Goal: Task Accomplishment & Management: Manage account settings

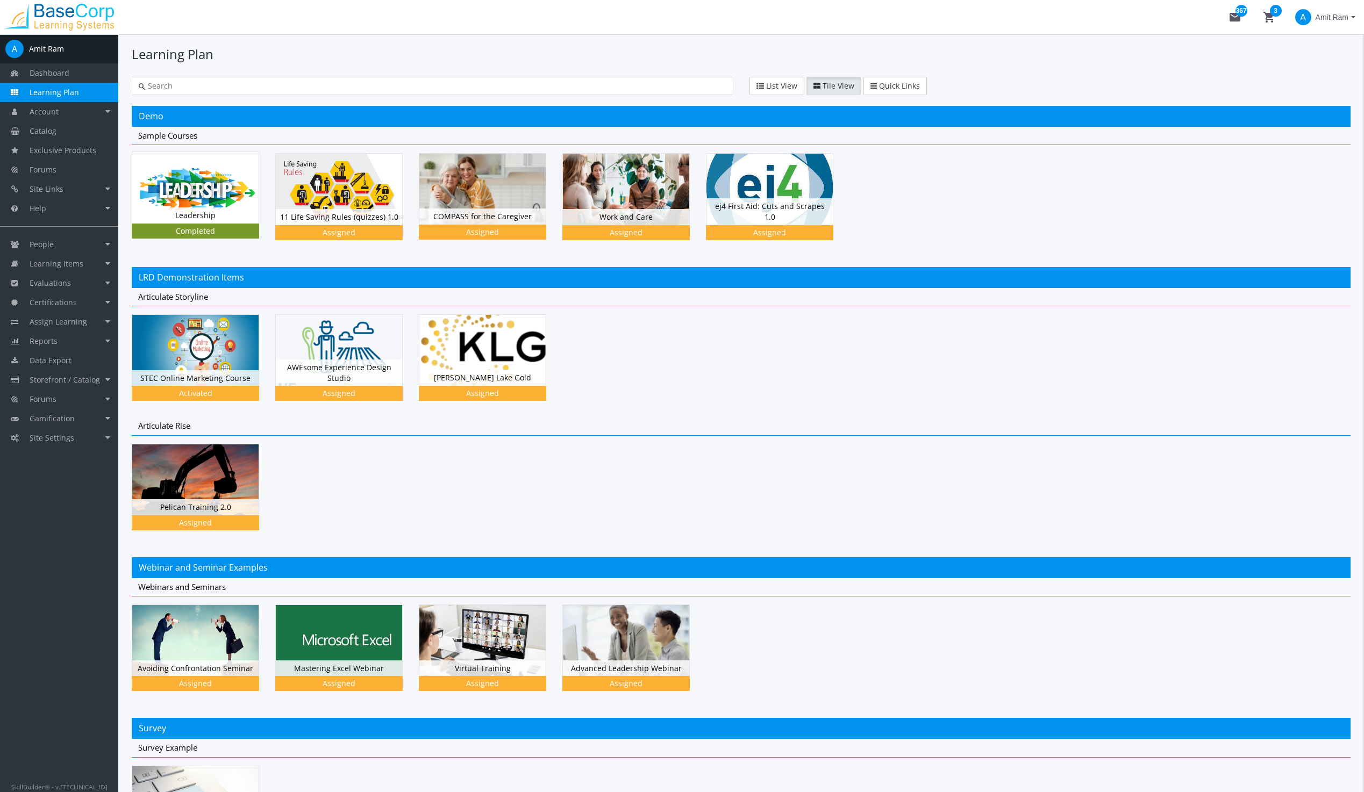
click at [247, 184] on img at bounding box center [195, 187] width 126 height 71
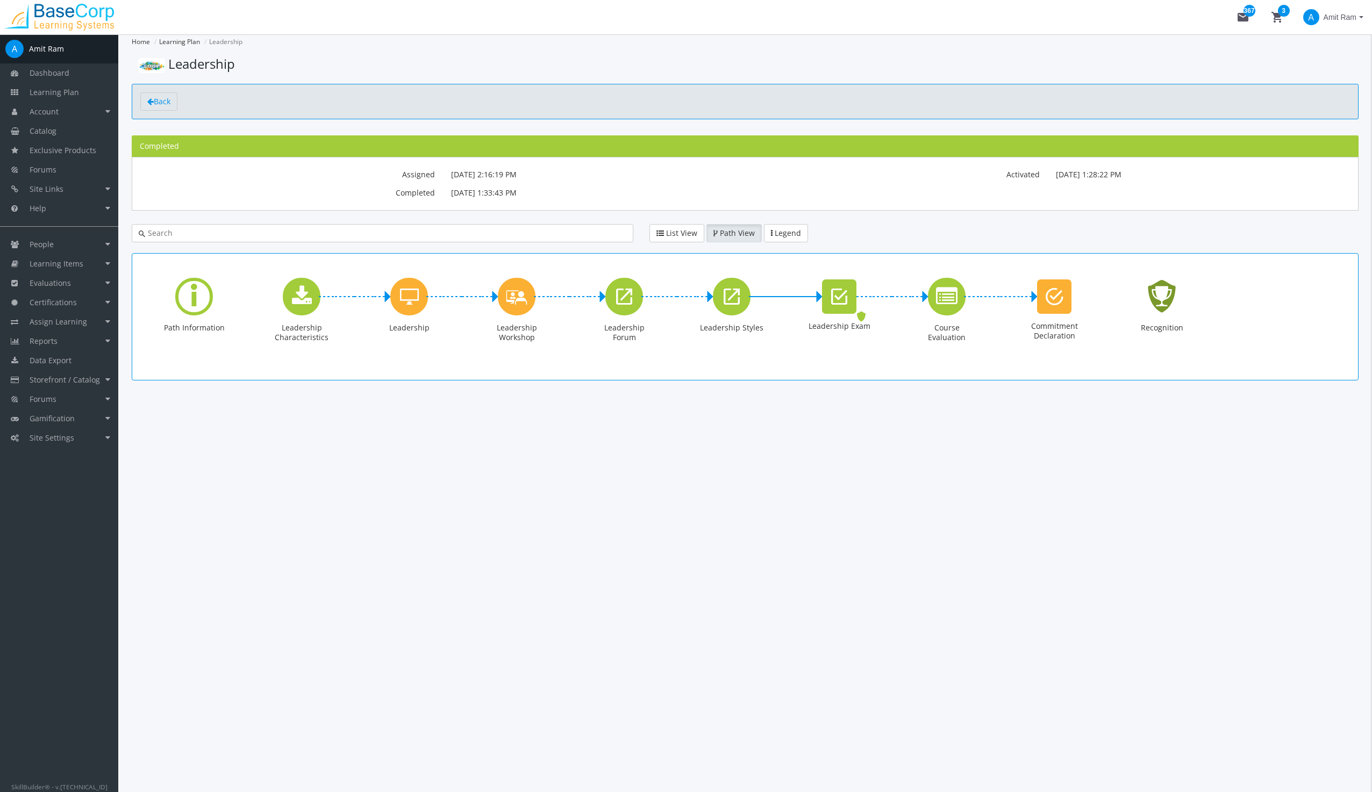
click at [1160, 293] on icon "Recognition - Completed" at bounding box center [1161, 296] width 34 height 49
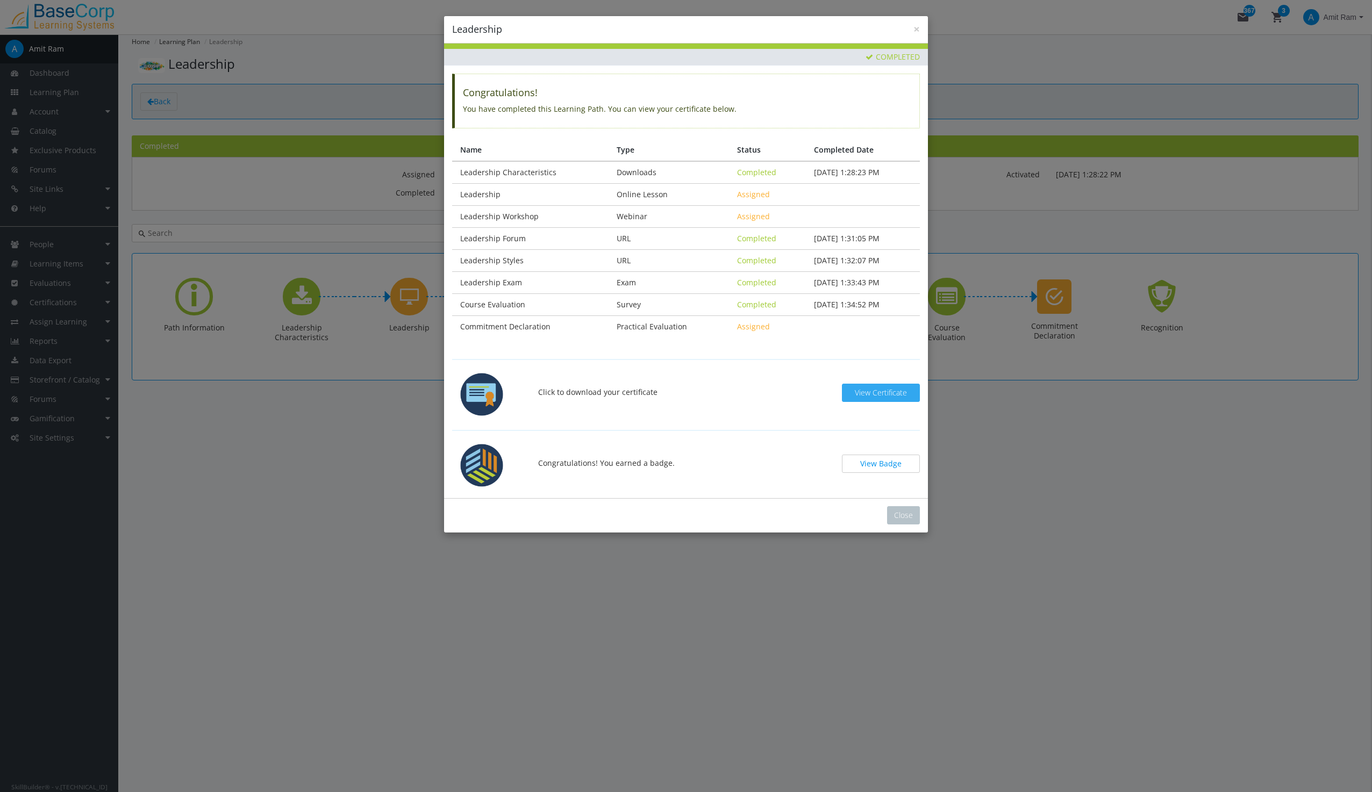
click at [871, 392] on span "View Certificate" at bounding box center [881, 393] width 52 height 10
click at [882, 464] on button "View Badge" at bounding box center [881, 464] width 78 height 18
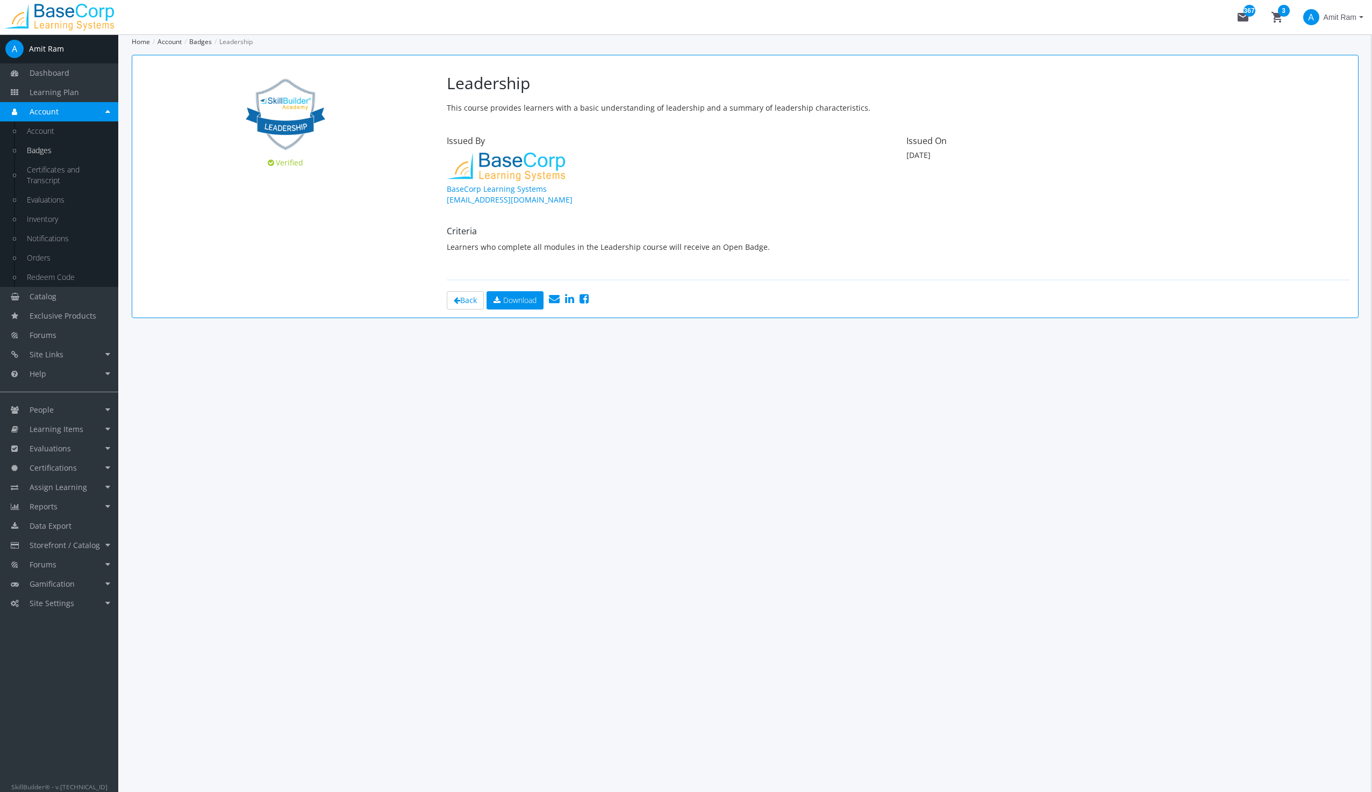
click at [44, 147] on link "Badges" at bounding box center [67, 150] width 102 height 19
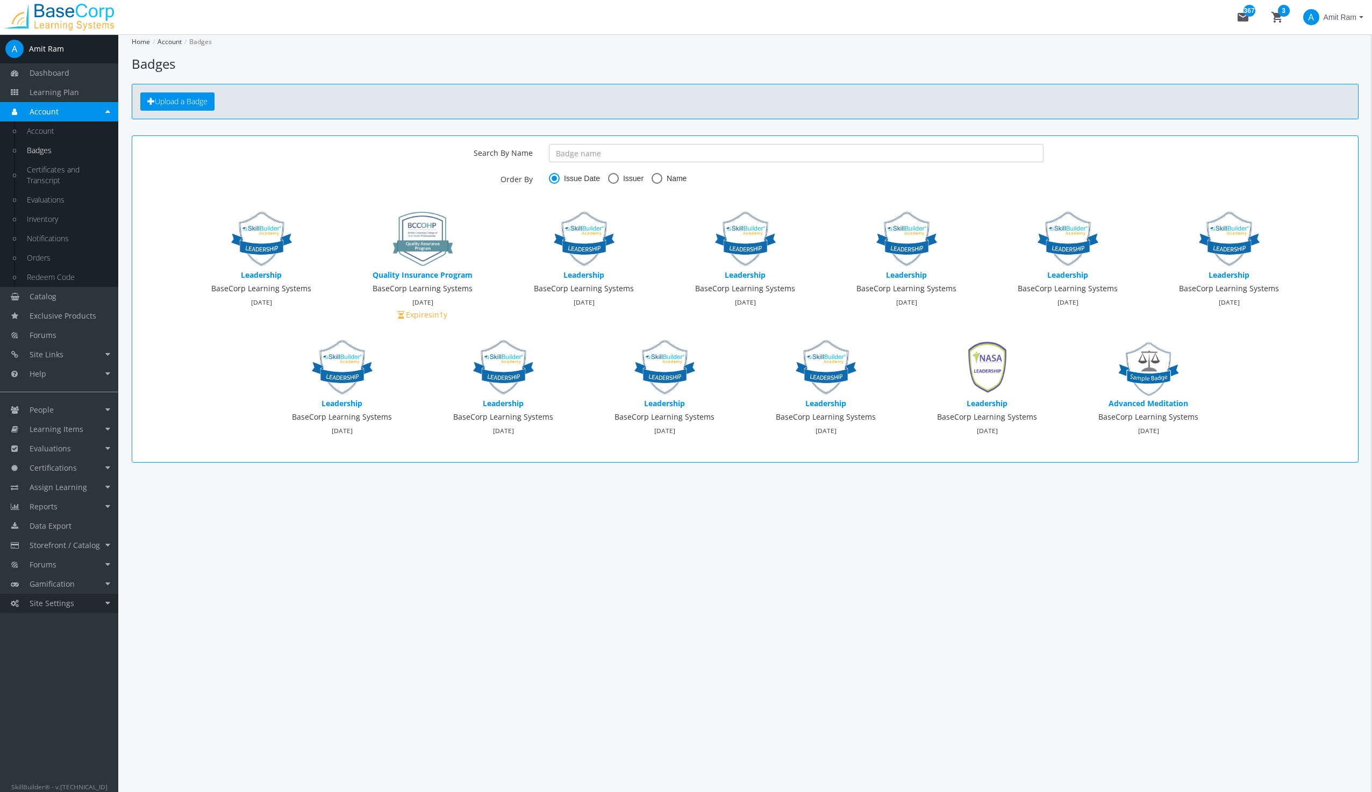
click at [43, 599] on span "Site Settings" at bounding box center [52, 603] width 45 height 10
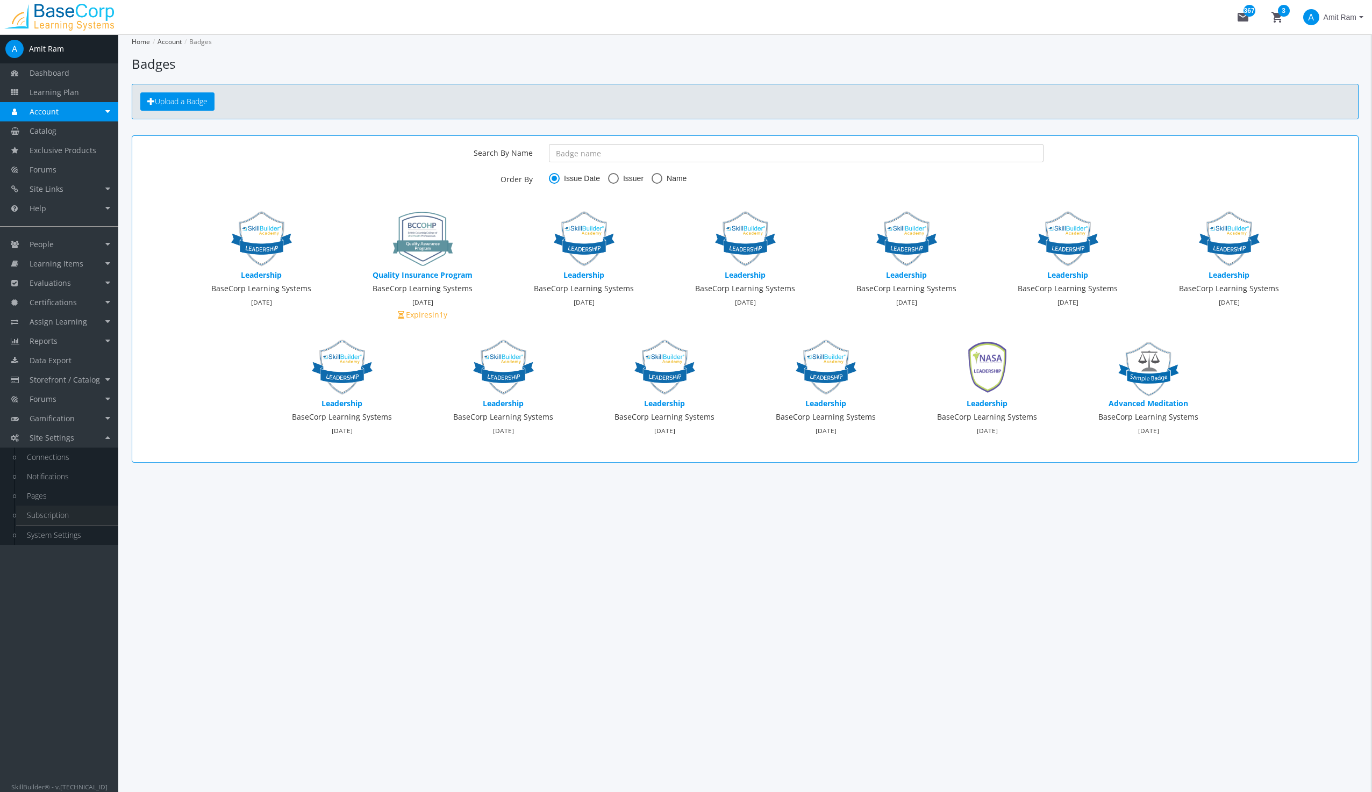
click at [47, 513] on link "Subscription" at bounding box center [67, 515] width 102 height 19
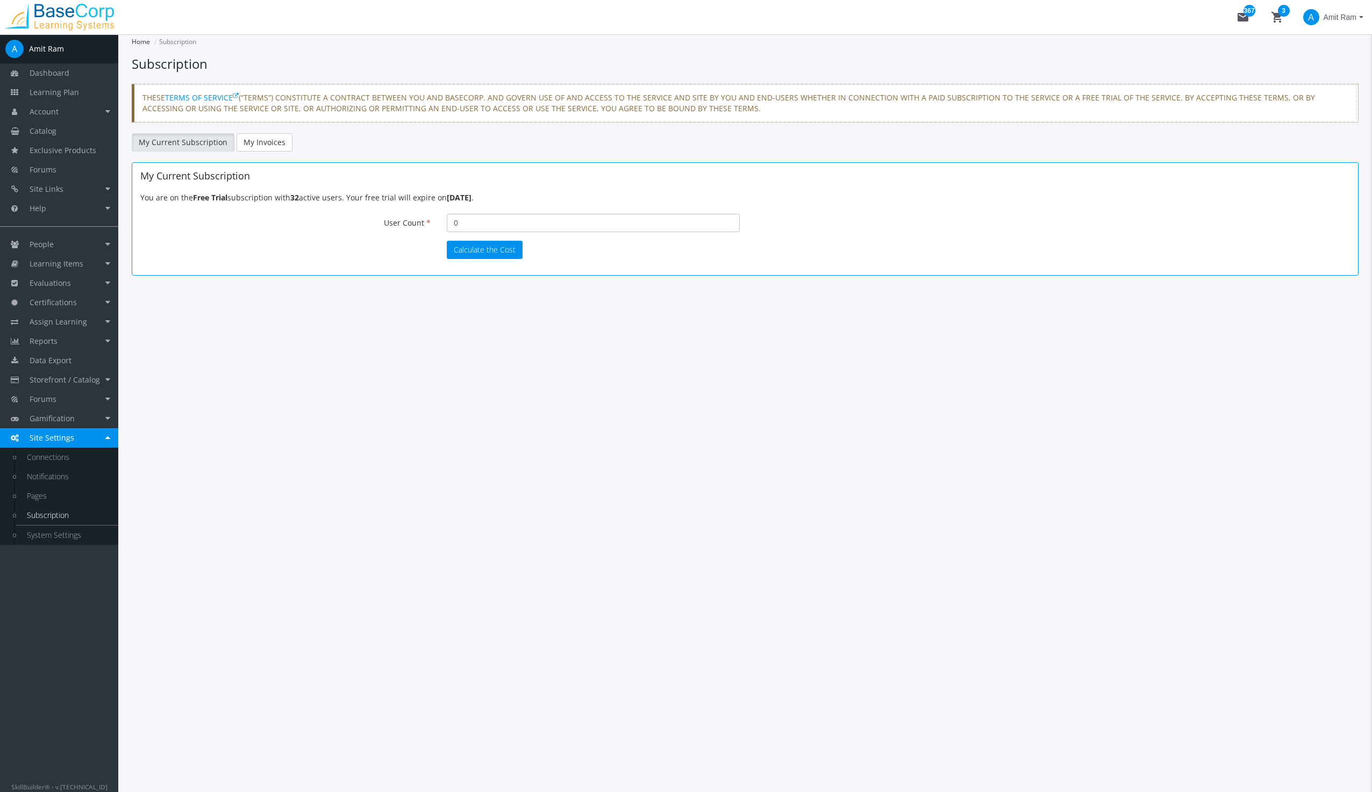
click at [487, 215] on input "0" at bounding box center [593, 223] width 293 height 18
drag, startPoint x: 476, startPoint y: 214, endPoint x: 431, endPoint y: 217, distance: 44.7
click at [432, 217] on div "User Count 0 Your current number of active users is 32. Please disable some of …" at bounding box center [745, 223] width 1226 height 19
click at [485, 250] on button "Calculate the Cost" at bounding box center [485, 250] width 76 height 18
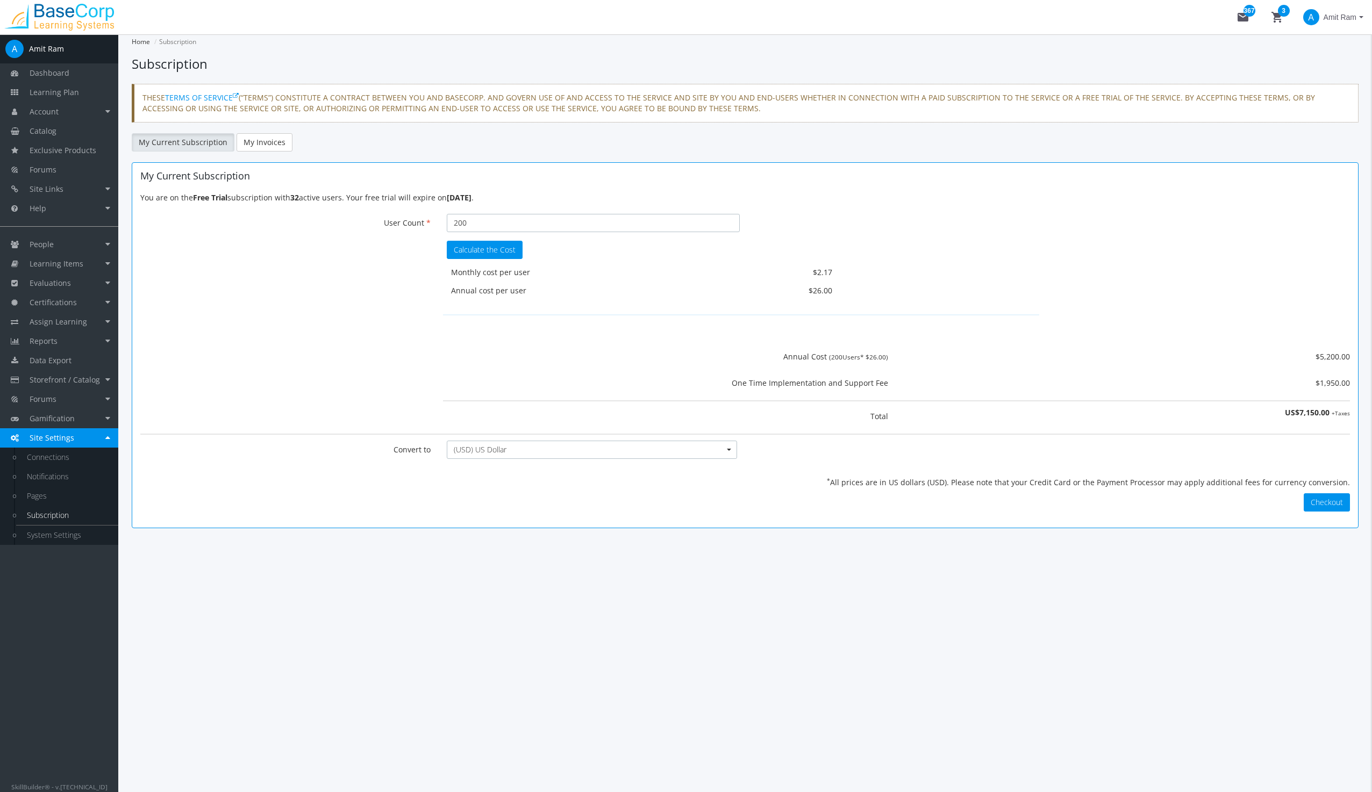
drag, startPoint x: 462, startPoint y: 221, endPoint x: 401, endPoint y: 198, distance: 65.5
click at [416, 216] on div "User Count 200 Your current number of active users is 32. Please disable some o…" at bounding box center [745, 223] width 1226 height 19
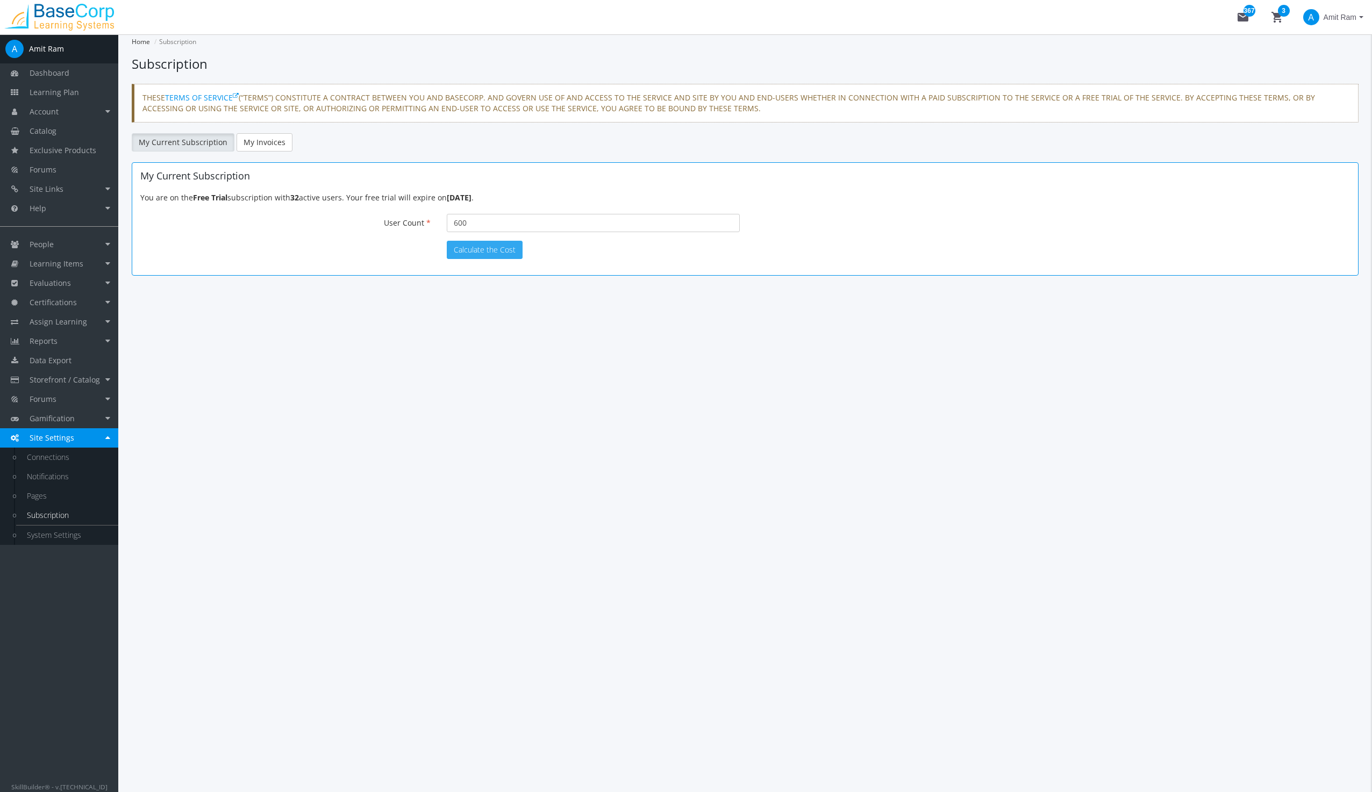
click at [468, 252] on button "Calculate the Cost" at bounding box center [485, 250] width 76 height 18
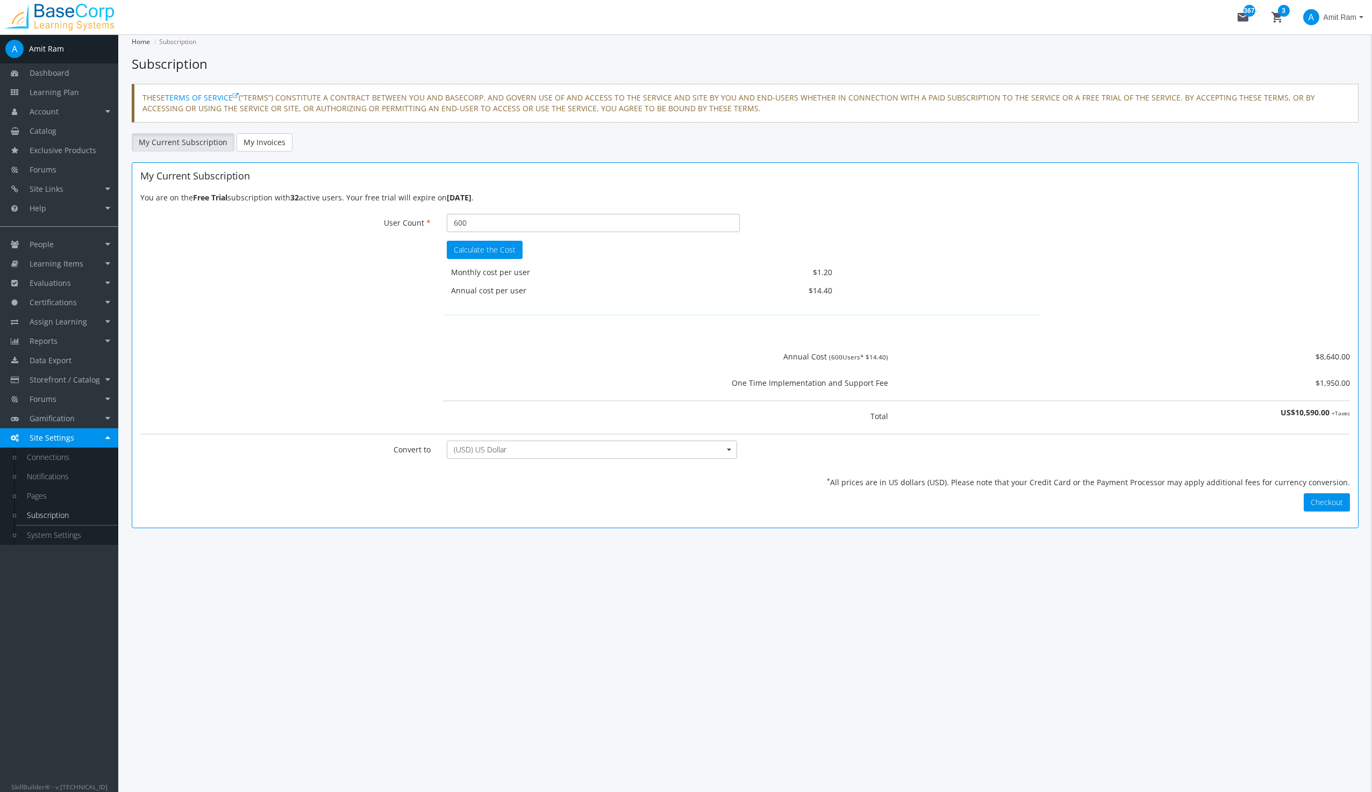
drag, startPoint x: 455, startPoint y: 215, endPoint x: 383, endPoint y: 203, distance: 73.1
click at [383, 203] on div "You are on the Free Trial subscription with 32 active users. Your free trial wi…" at bounding box center [744, 351] width 1209 height 319
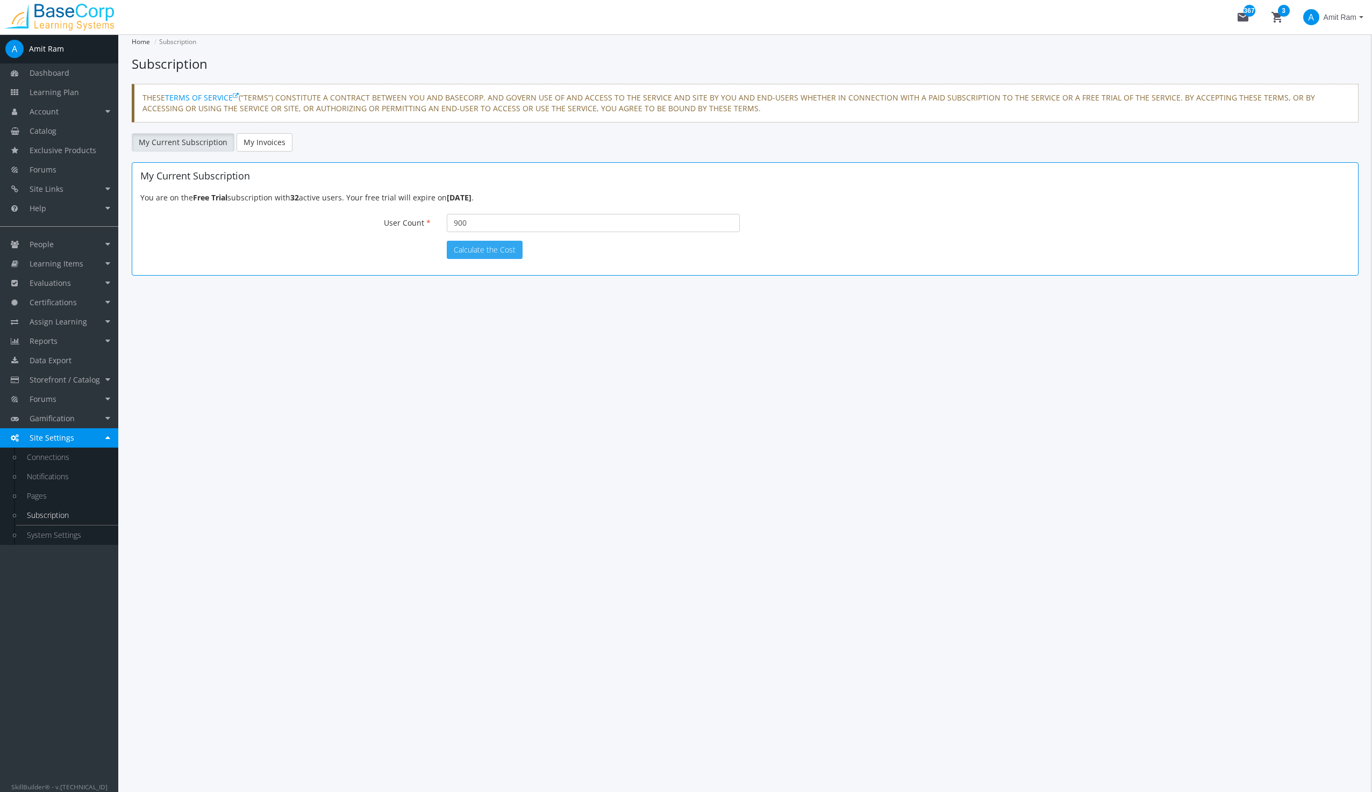
click at [472, 249] on button "Calculate the Cost" at bounding box center [485, 250] width 76 height 18
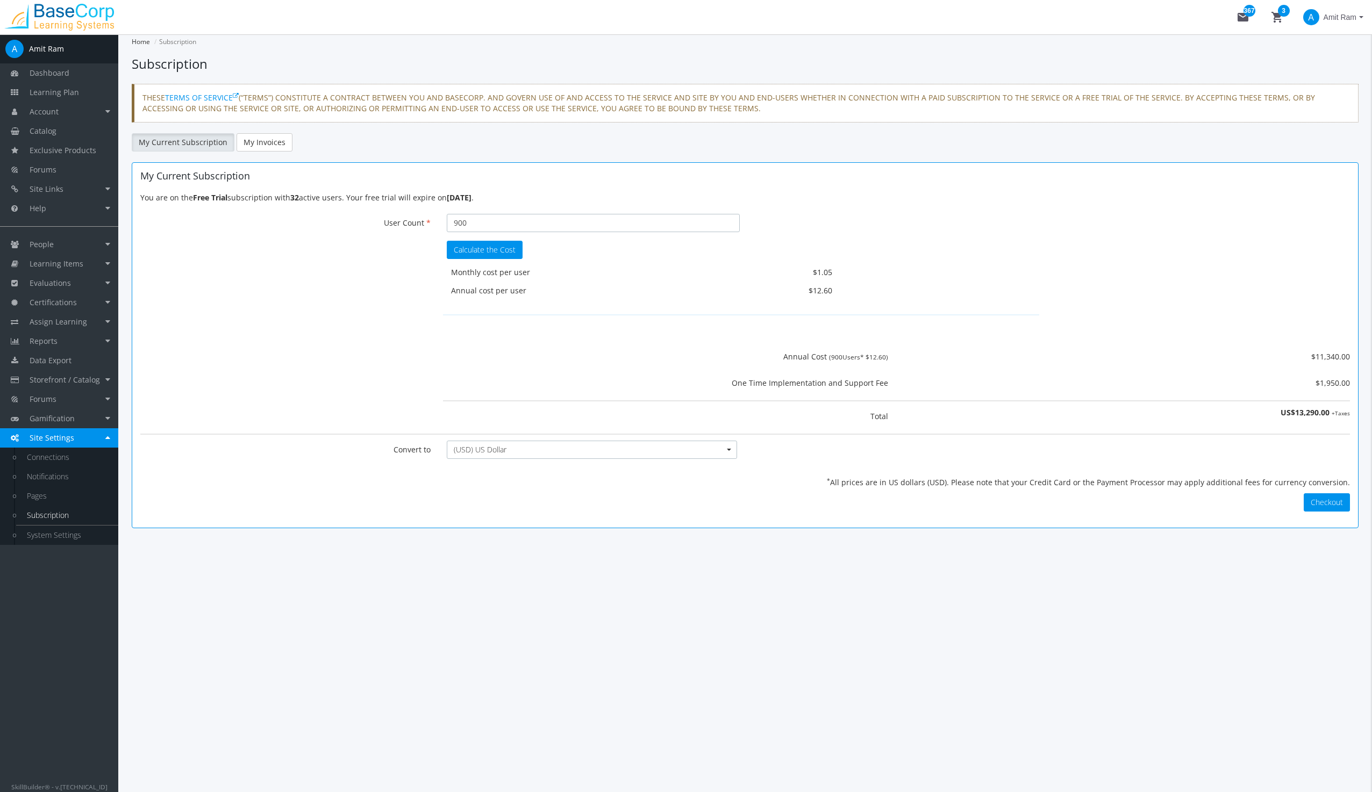
drag, startPoint x: 474, startPoint y: 222, endPoint x: 411, endPoint y: 212, distance: 64.2
click at [417, 214] on div "User Count 900 Your current number of active users is 32. Please disable some o…" at bounding box center [745, 223] width 1226 height 19
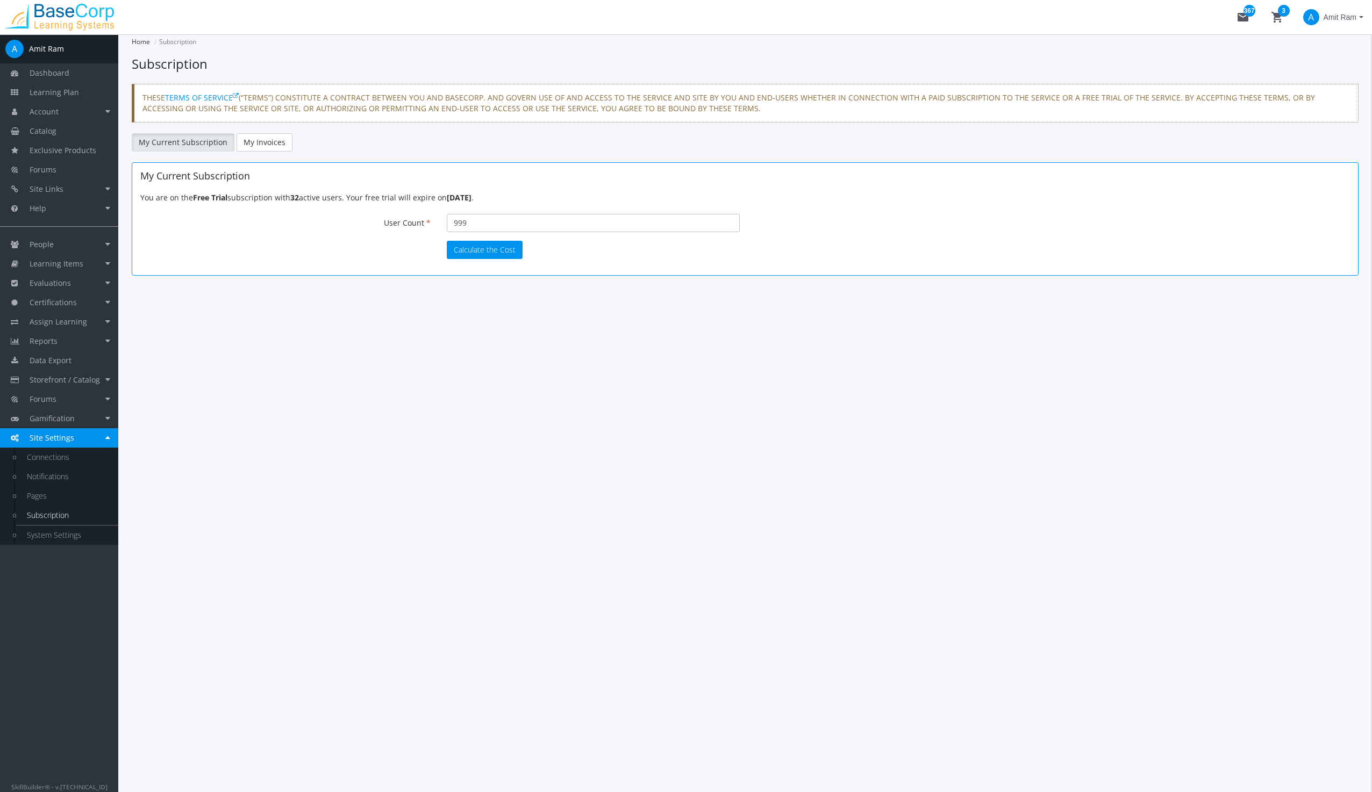
type input "999"
click at [484, 248] on button "Calculate the Cost" at bounding box center [485, 250] width 76 height 18
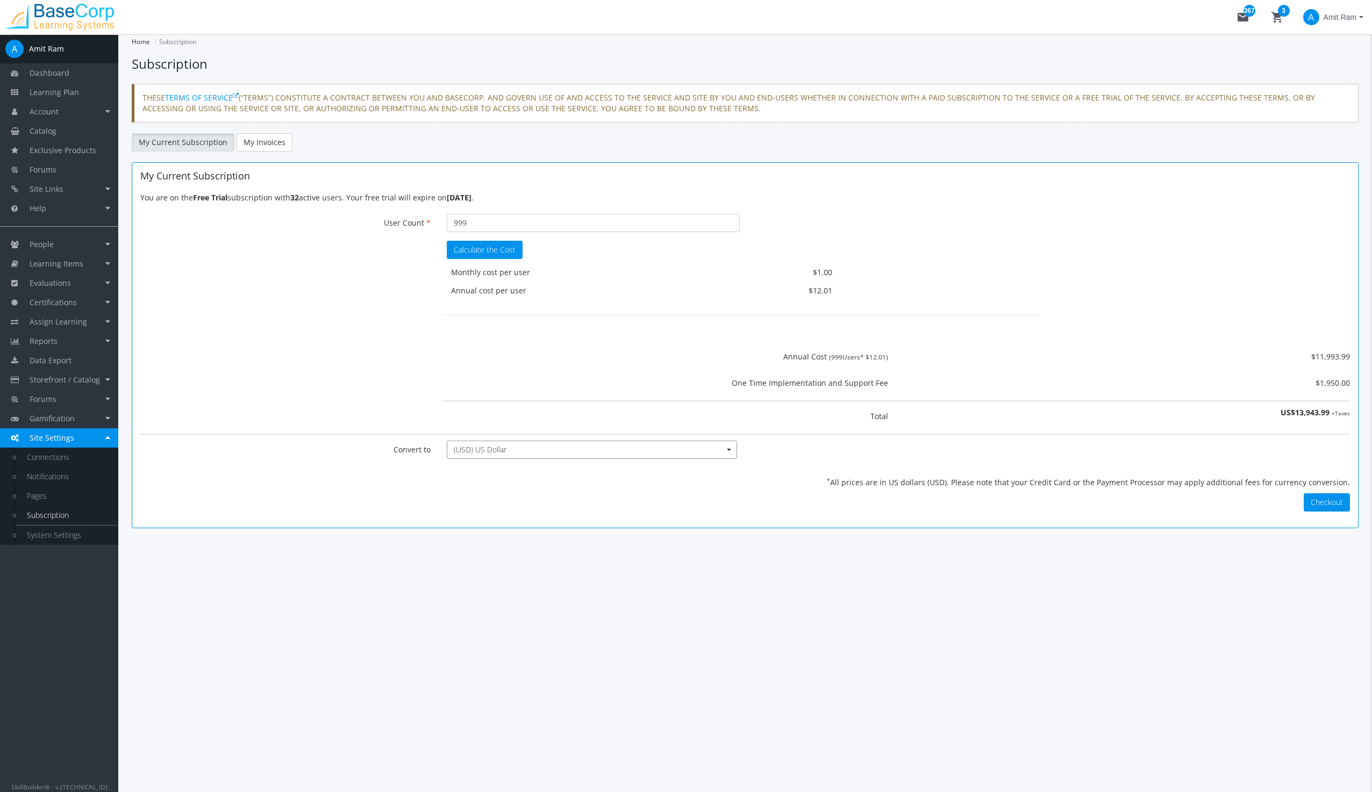
click at [618, 454] on span "(USD) US Dollar" at bounding box center [588, 450] width 269 height 11
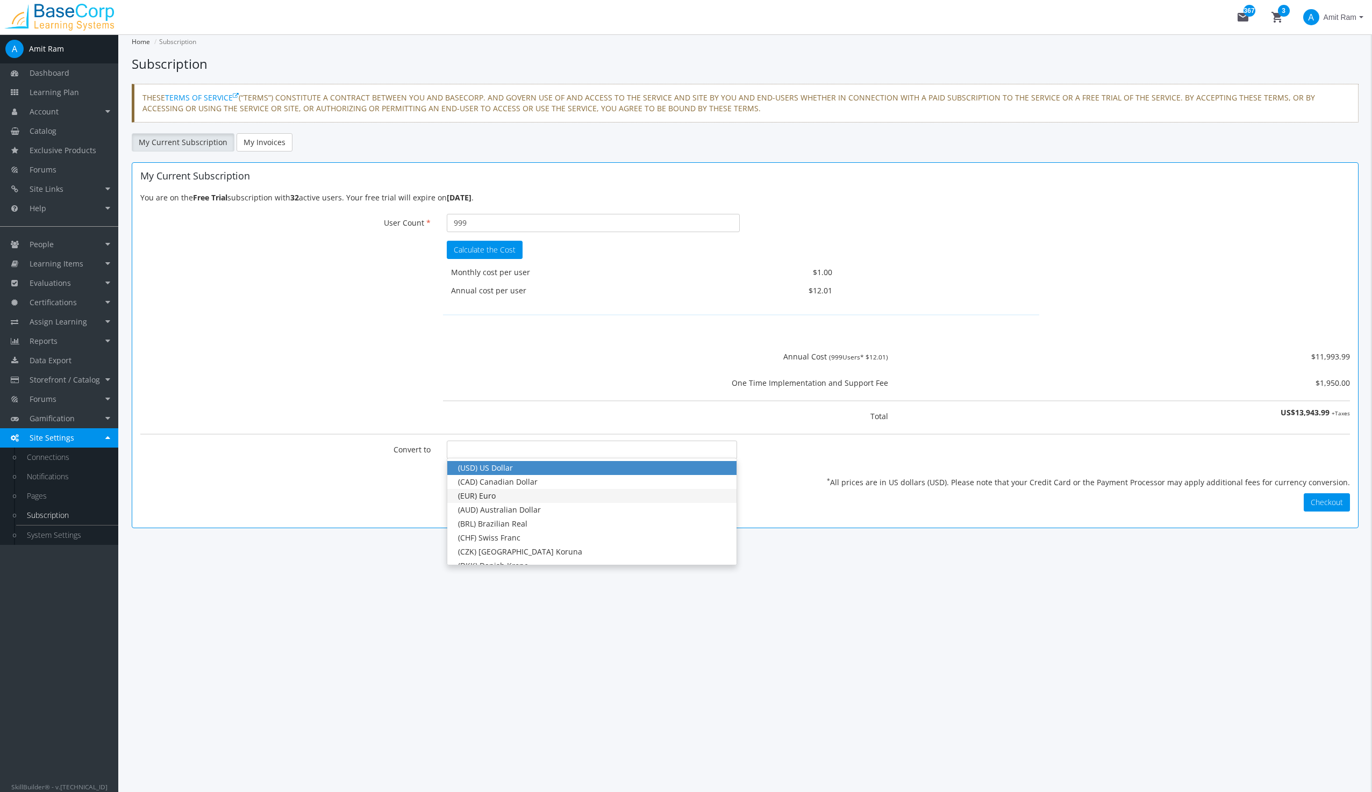
click at [569, 499] on div "(EUR) Euro" at bounding box center [592, 496] width 268 height 11
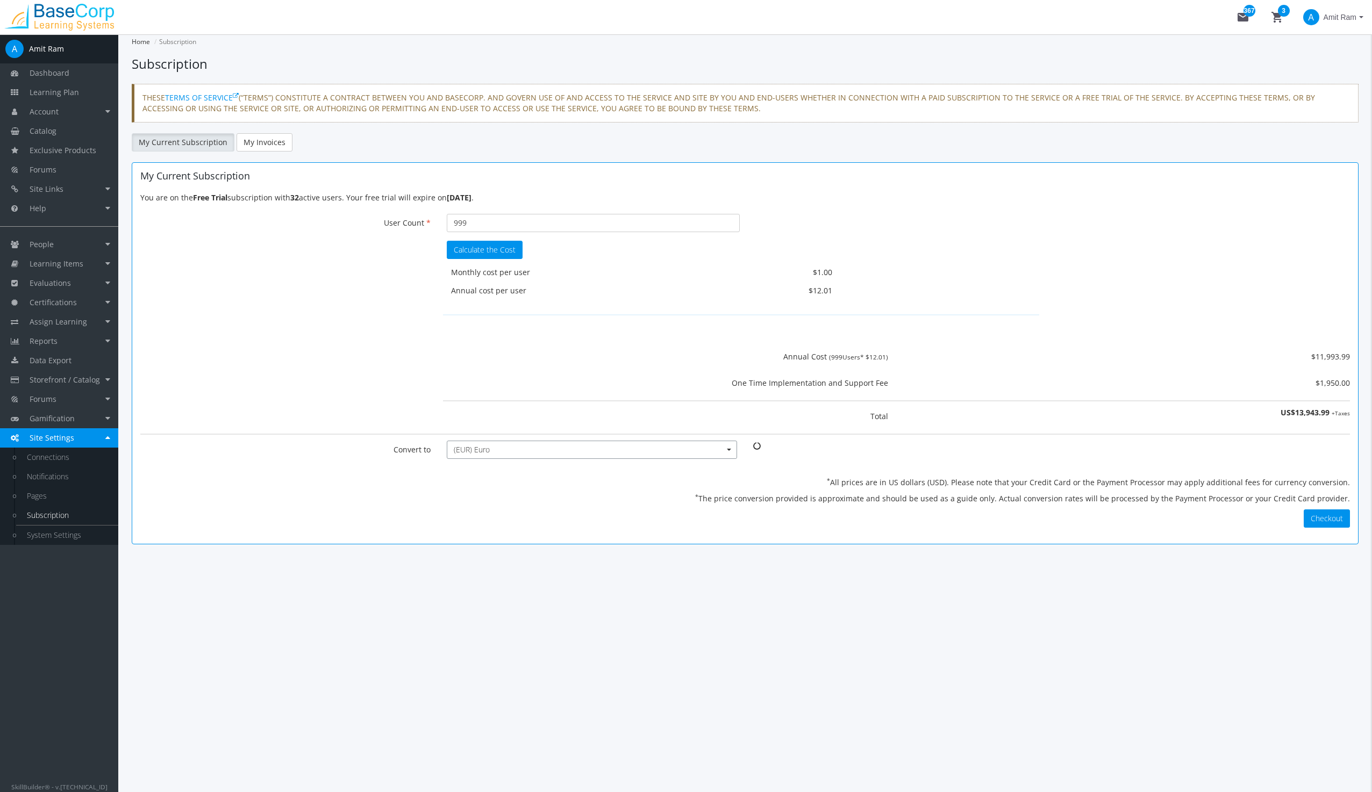
click at [558, 447] on span "(EUR) Euro" at bounding box center [588, 450] width 269 height 11
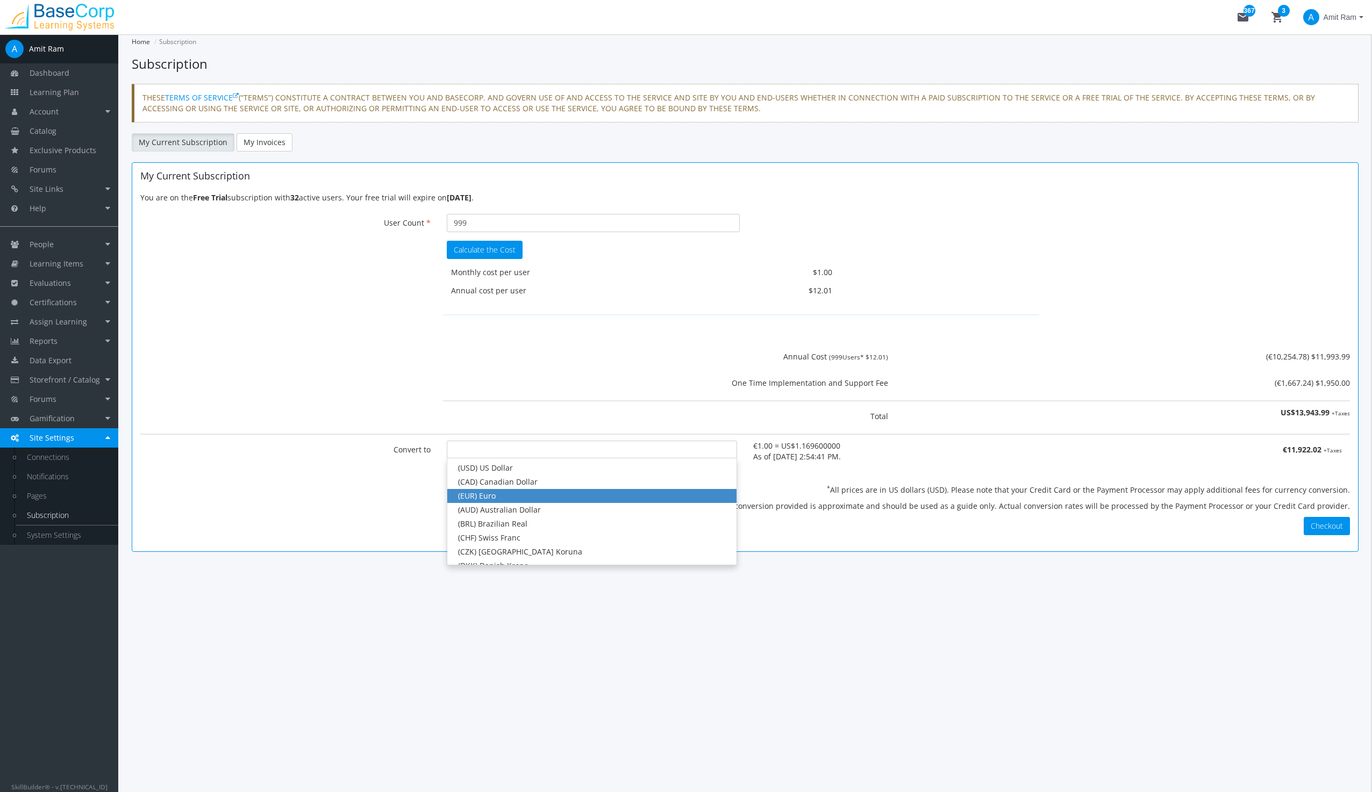
drag, startPoint x: 791, startPoint y: 584, endPoint x: 786, endPoint y: 582, distance: 6.0
click at [789, 584] on main-section "Home Subscription Subscription THESE TERMS OF SERVICE (“TERMS”) CONSTITUTE A CO…" at bounding box center [745, 314] width 1227 height 561
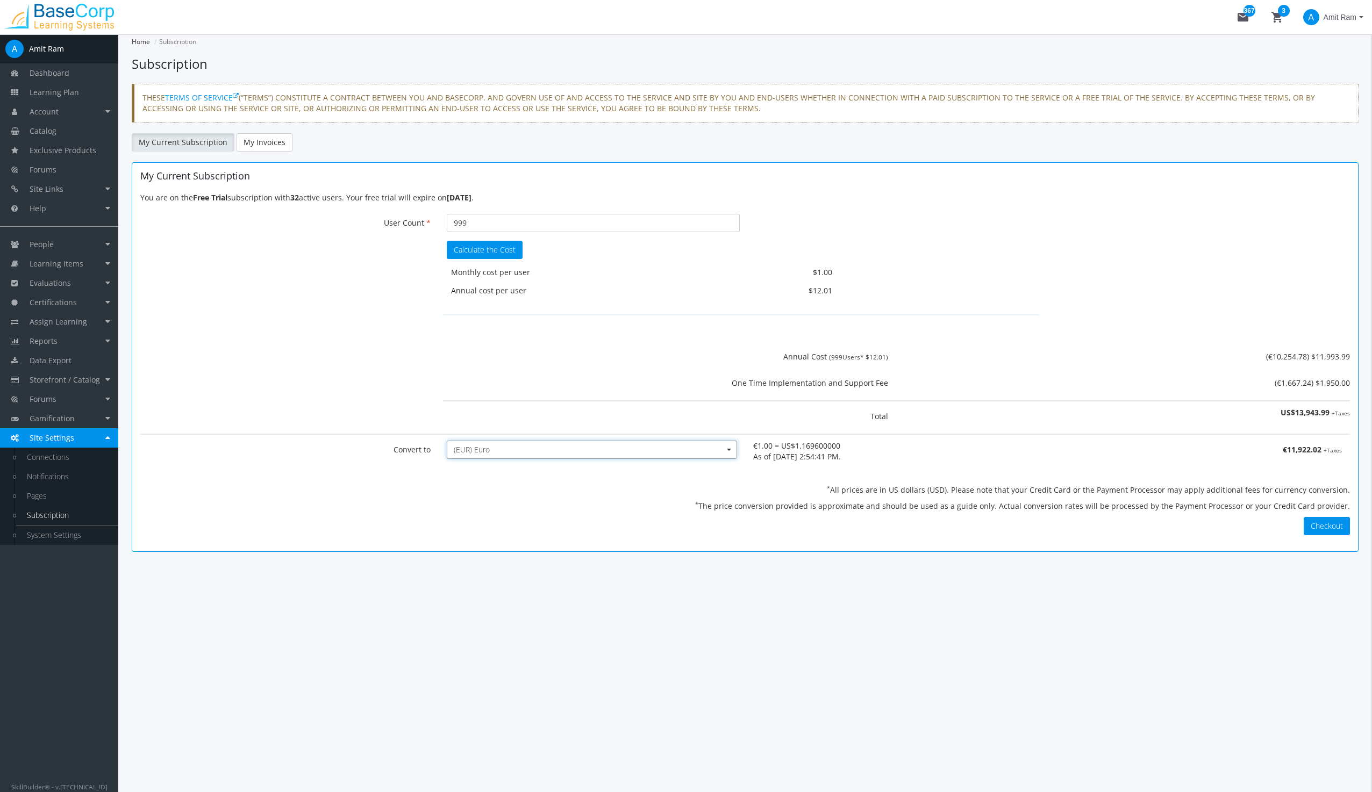
click at [529, 450] on span "(EUR) Euro" at bounding box center [588, 450] width 269 height 11
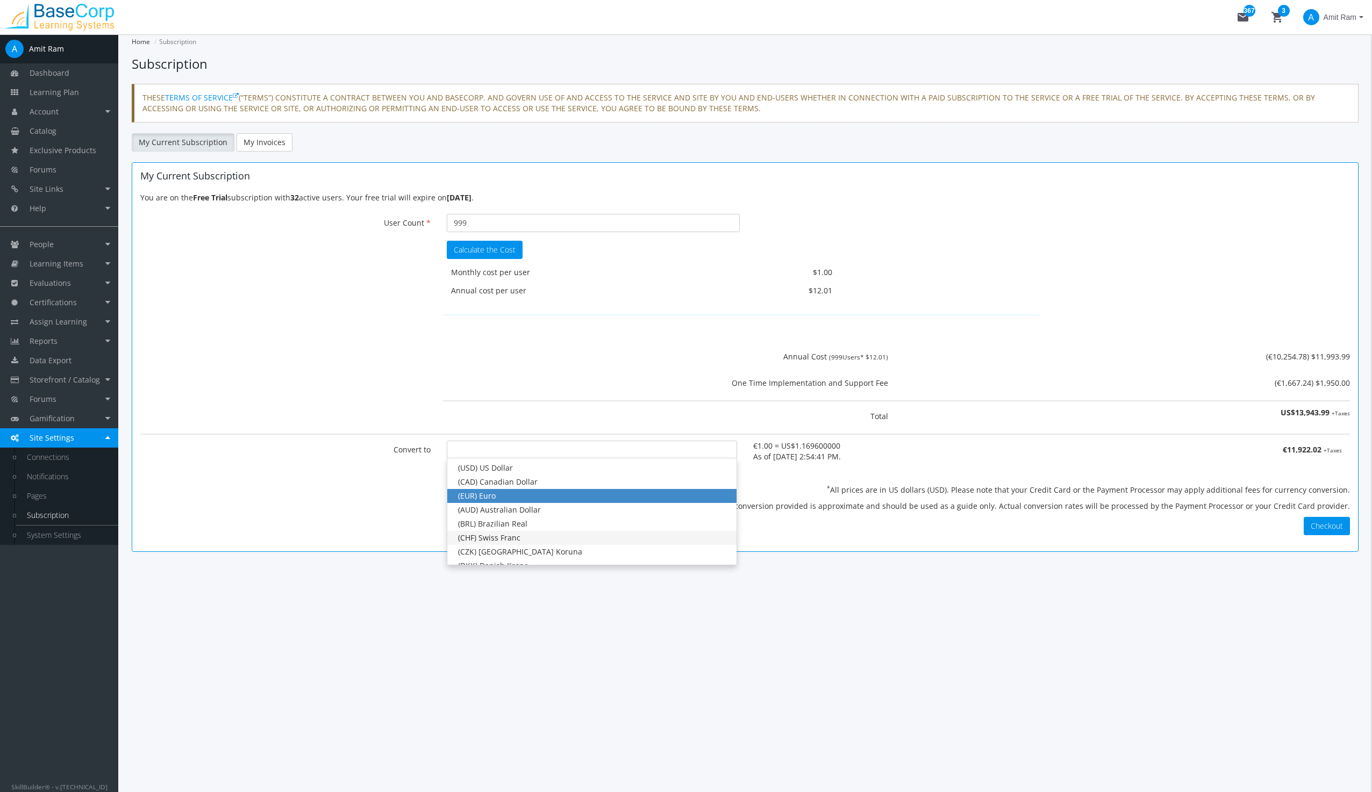
click at [516, 538] on div "(CHF) Swiss Franc" at bounding box center [592, 538] width 268 height 11
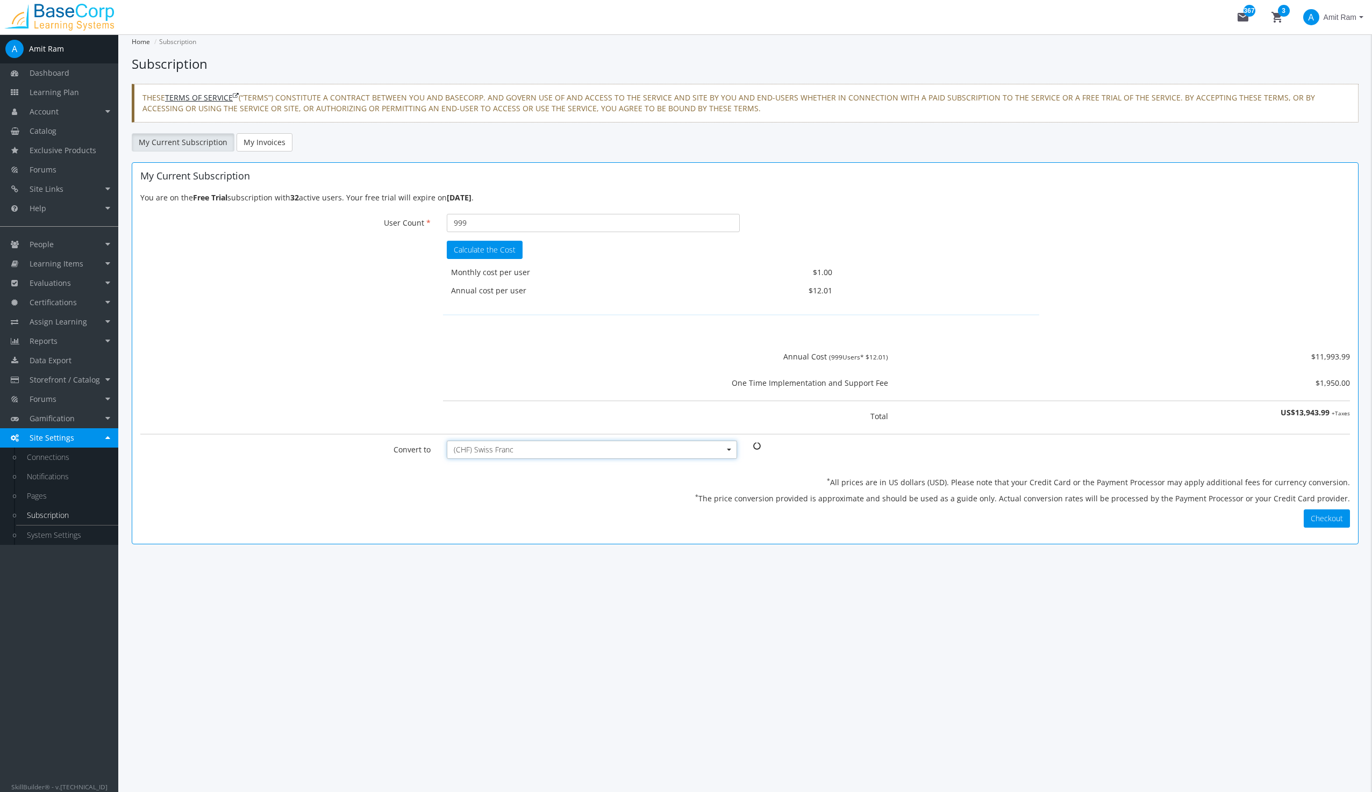
click at [195, 94] on link "TERMS OF SERVICE" at bounding box center [202, 97] width 74 height 10
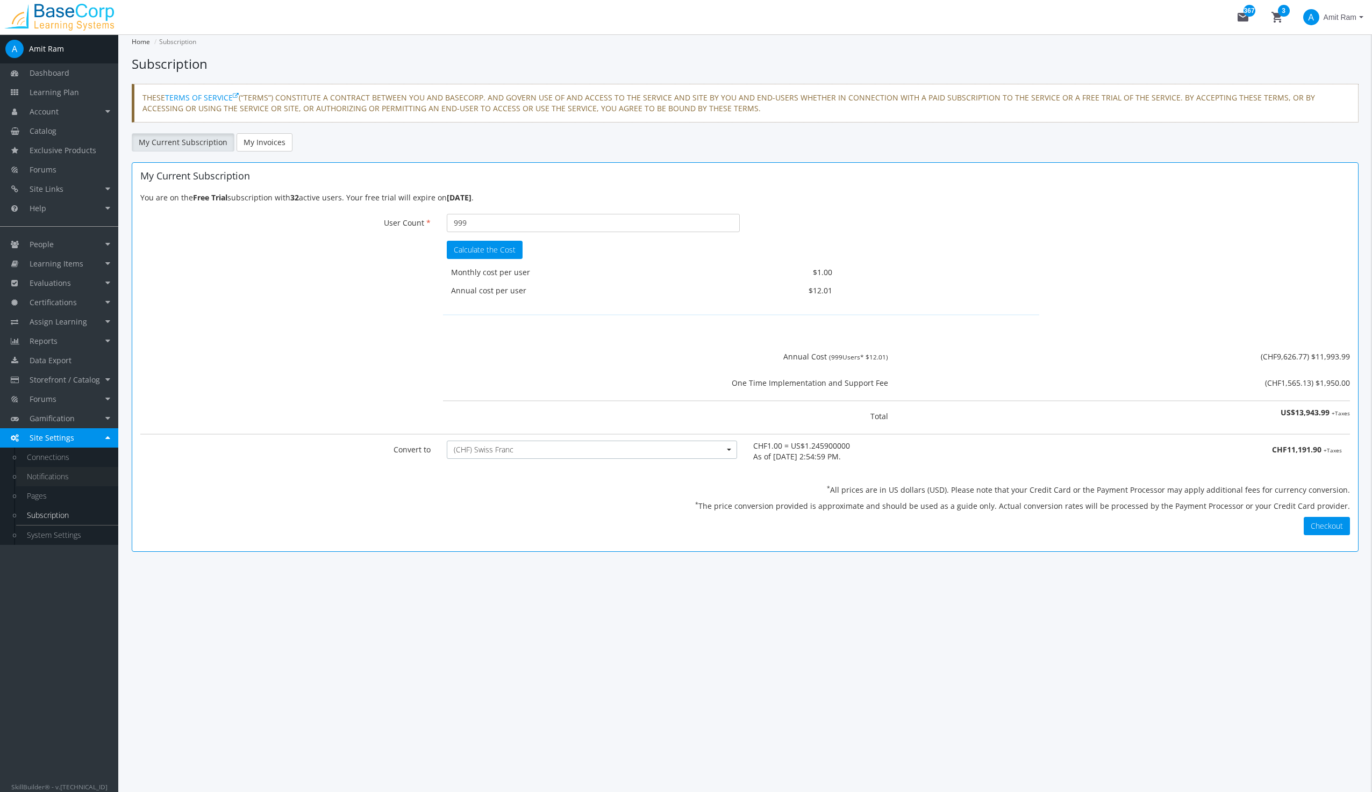
click at [54, 479] on link "Notifications" at bounding box center [67, 476] width 102 height 19
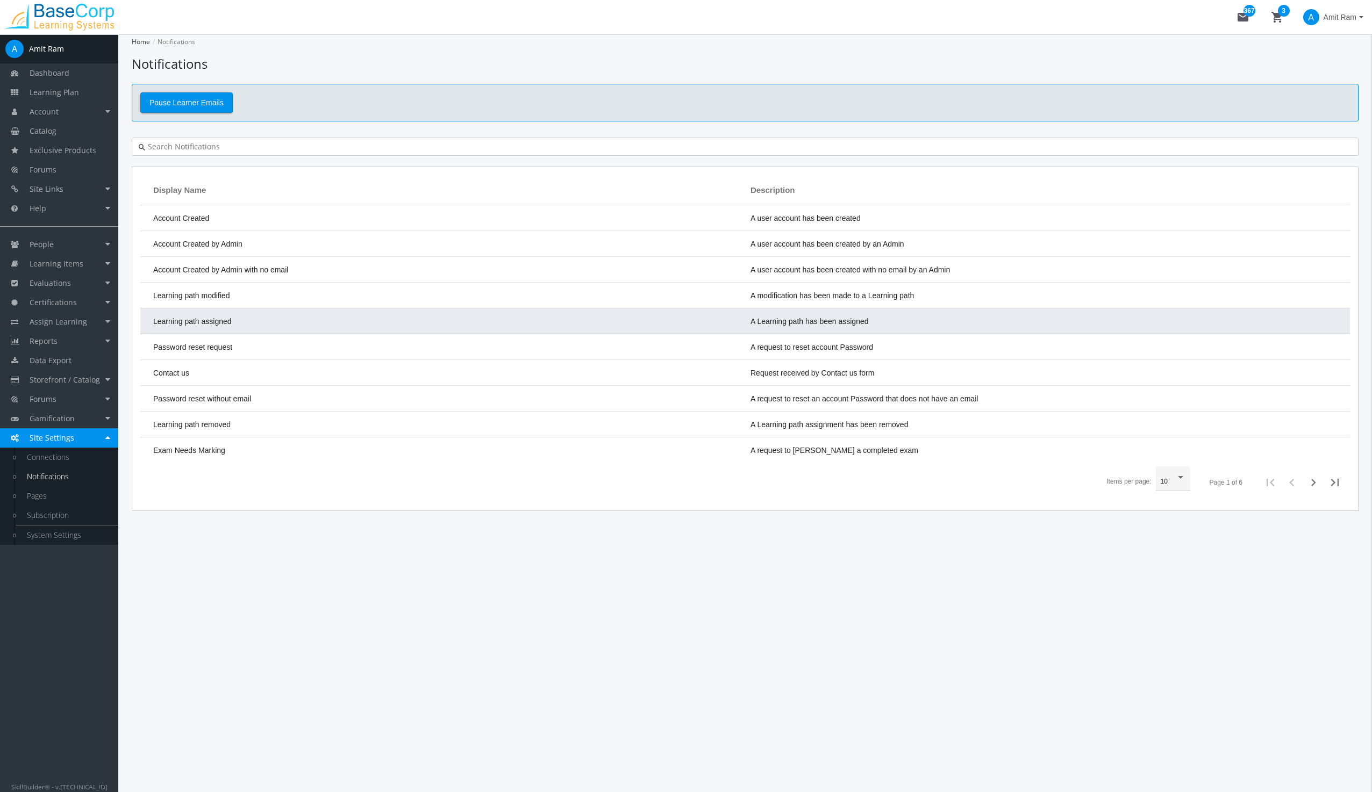
click at [199, 317] on span "Learning path assigned" at bounding box center [192, 321] width 78 height 9
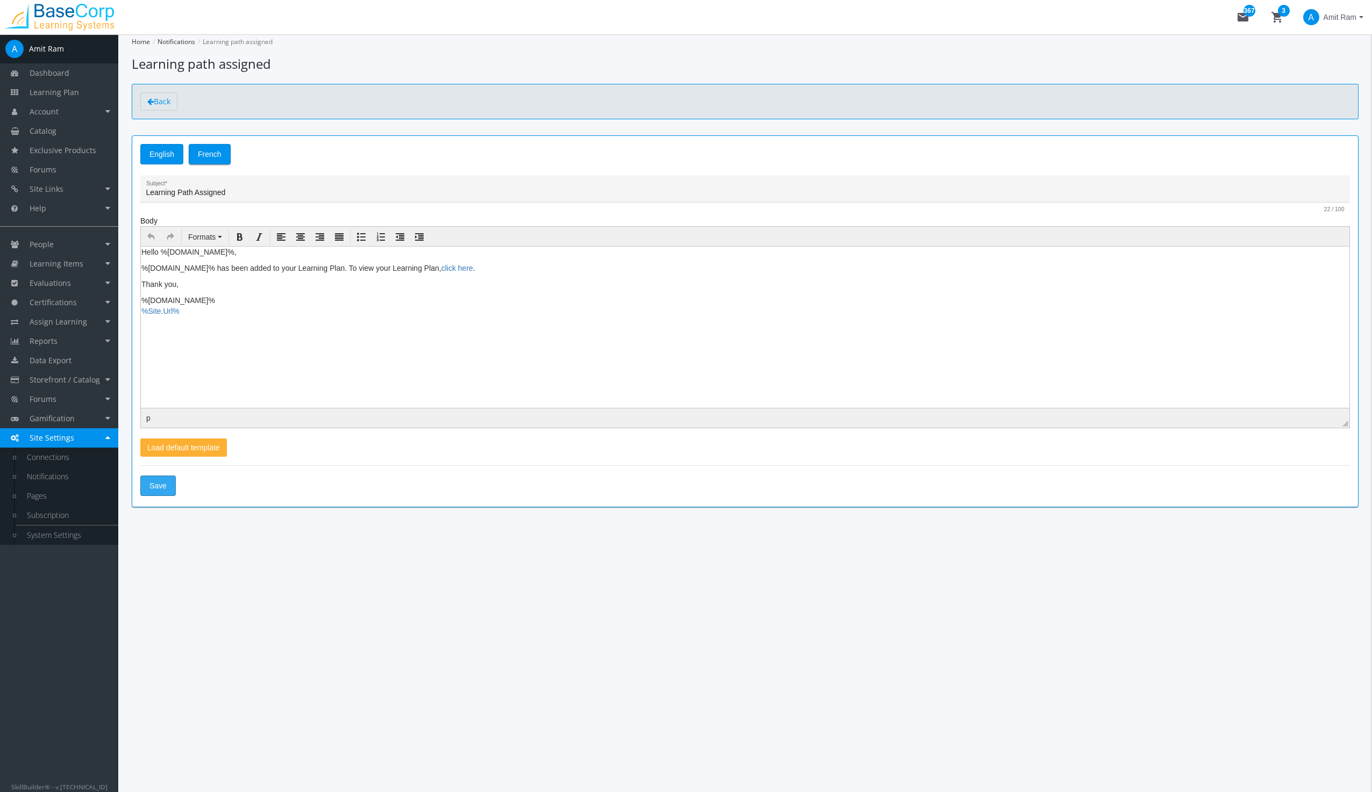
click at [156, 485] on span "Save" at bounding box center [157, 485] width 17 height 19
click at [57, 453] on link "Connections" at bounding box center [67, 457] width 102 height 19
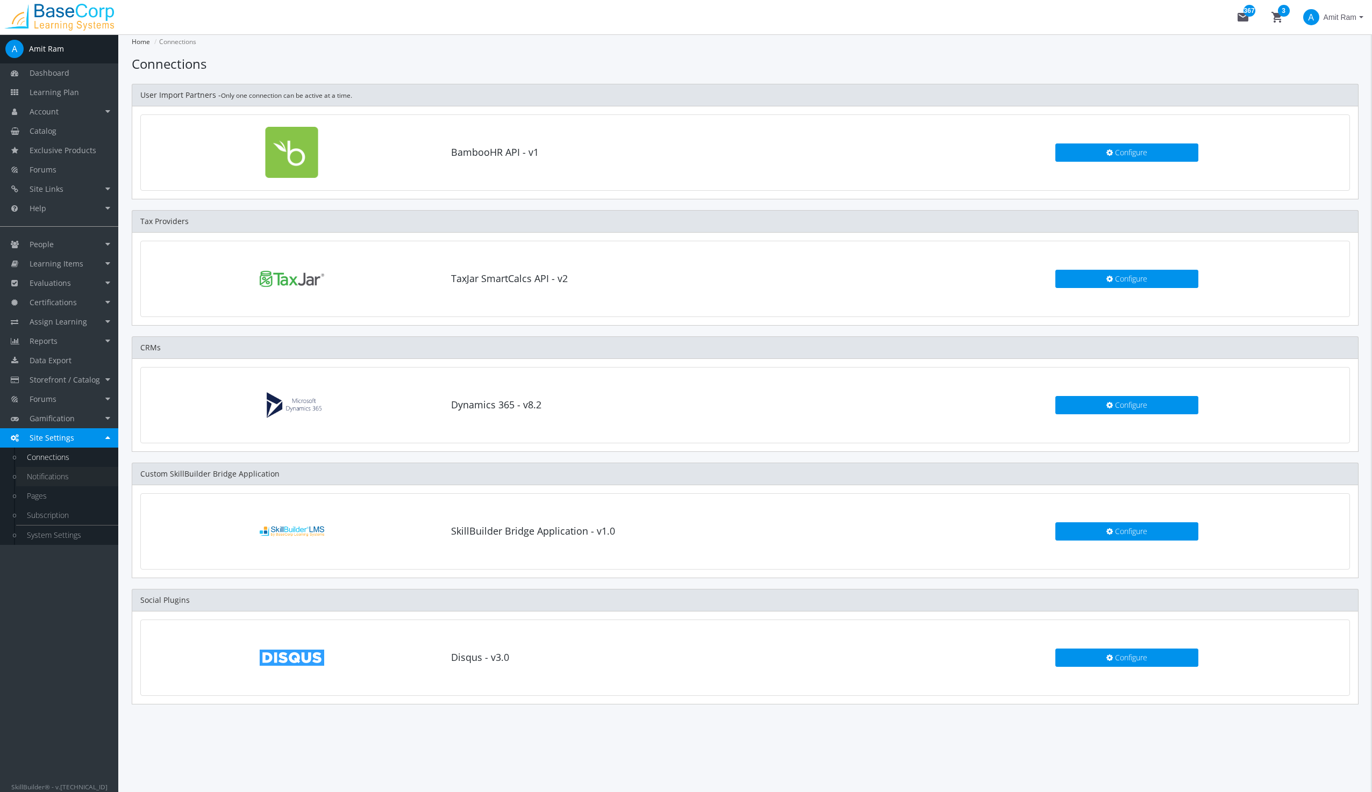
click at [57, 472] on link "Notifications" at bounding box center [67, 476] width 102 height 19
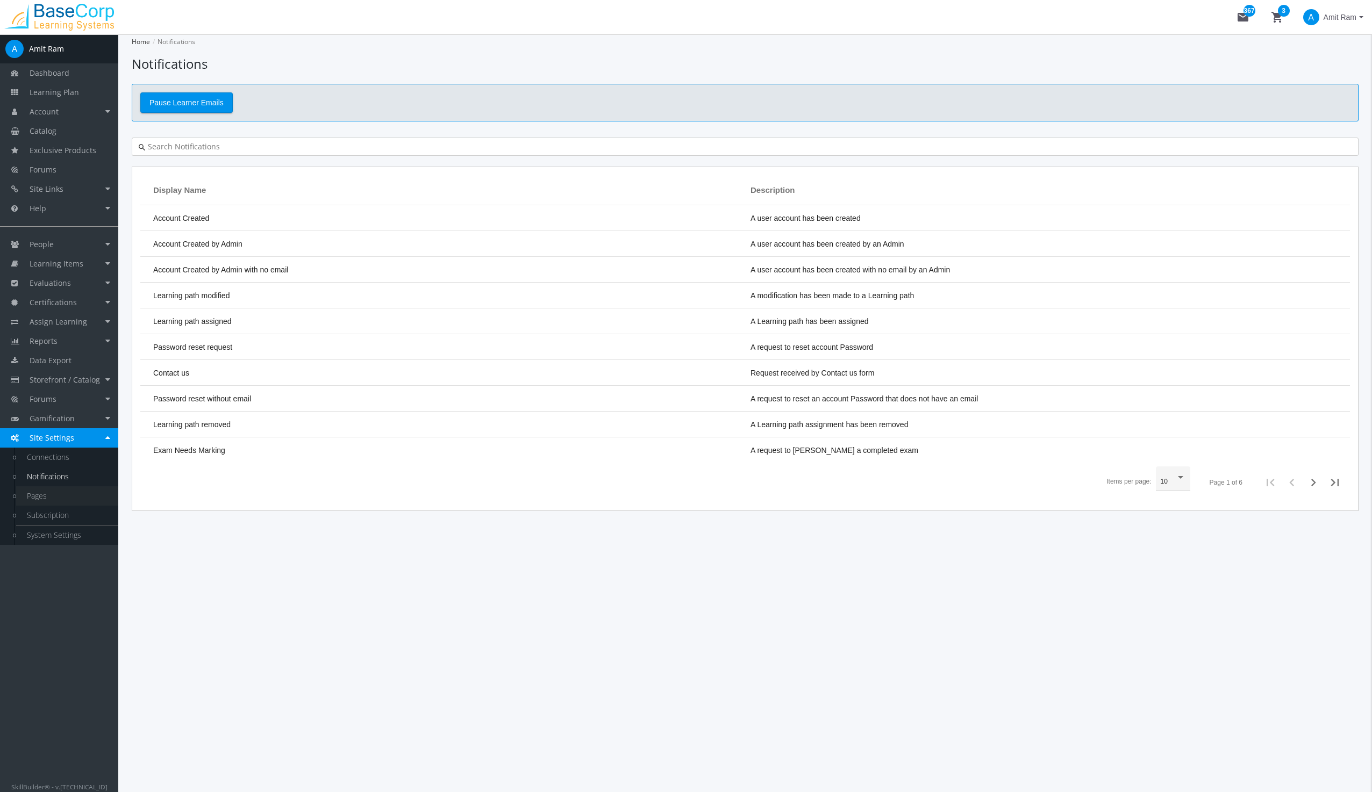
click at [37, 496] on link "Pages" at bounding box center [67, 495] width 102 height 19
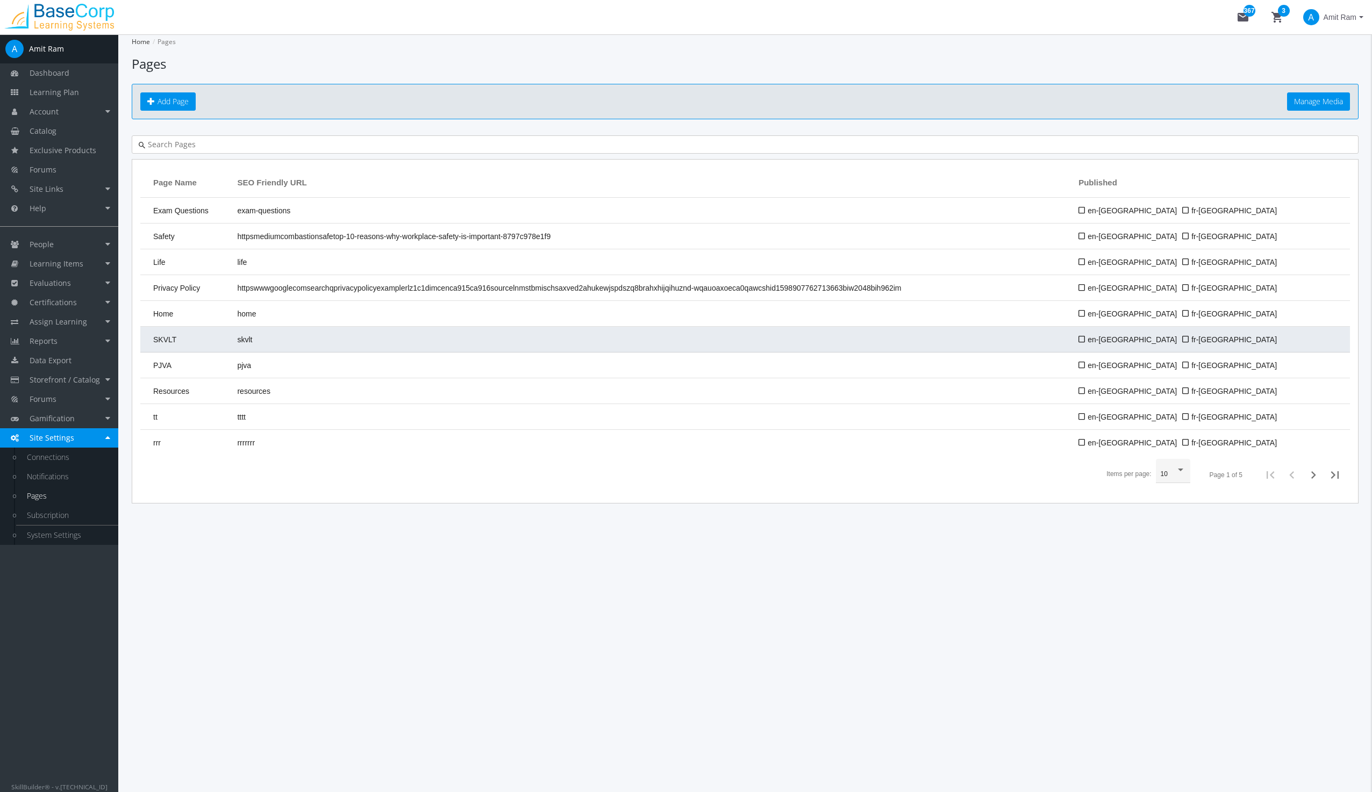
click at [269, 340] on td "skvlt" at bounding box center [652, 340] width 841 height 26
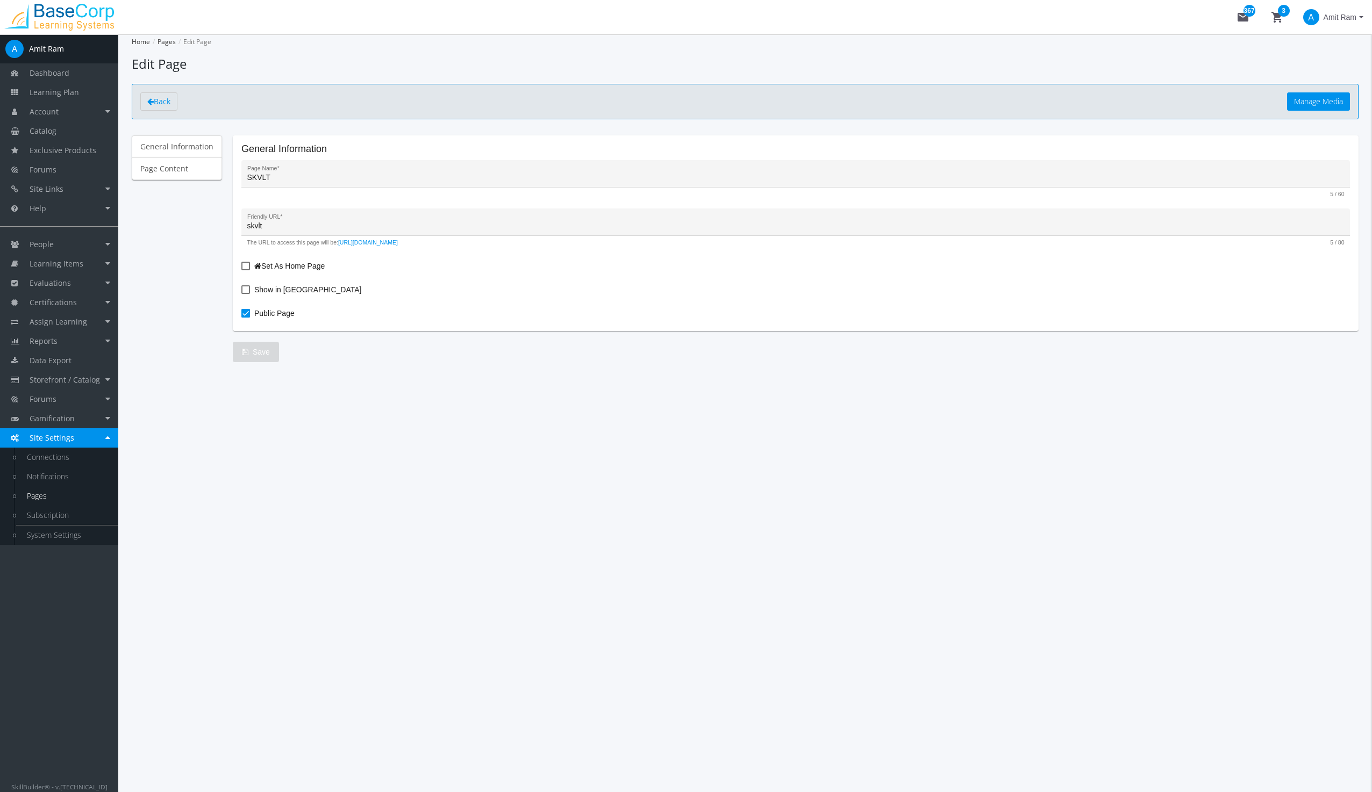
click at [44, 504] on link "Pages" at bounding box center [67, 495] width 102 height 19
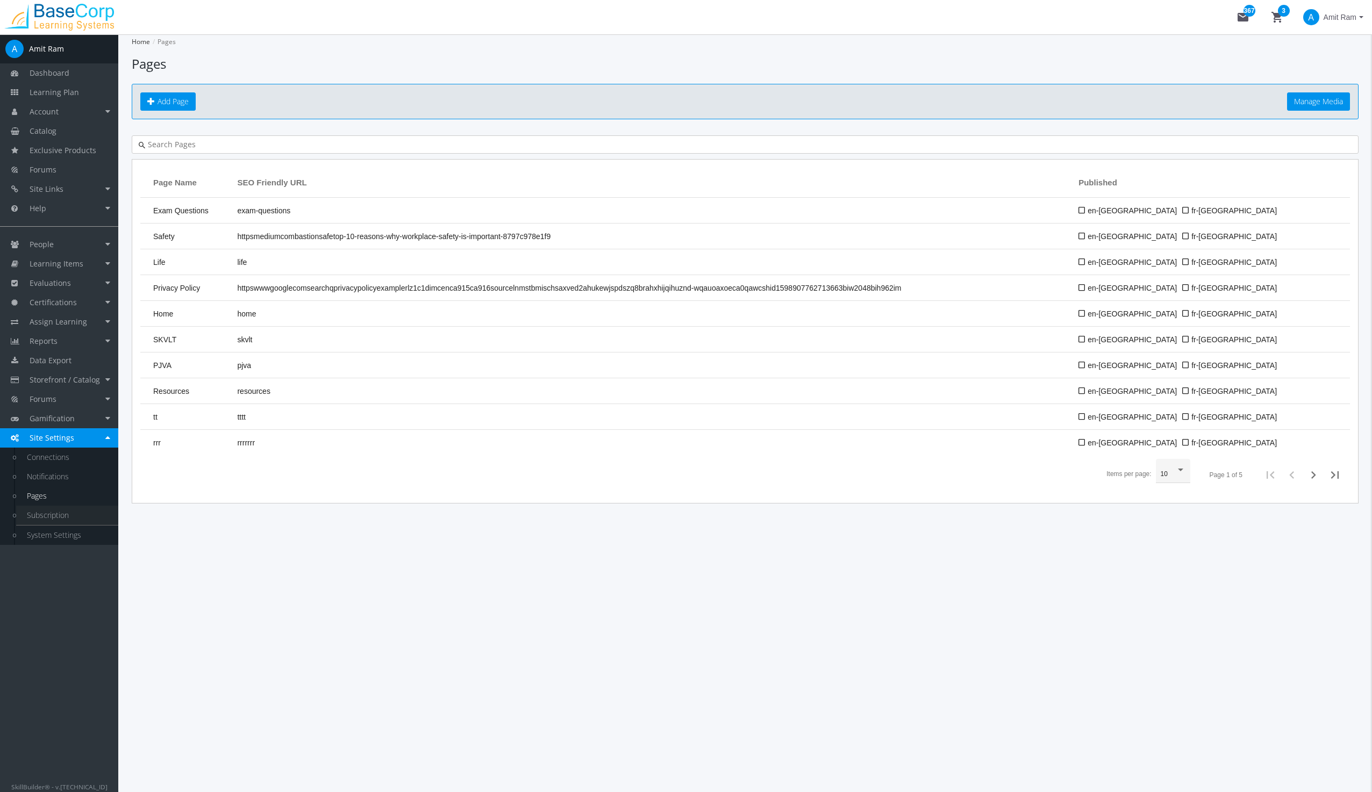
click at [46, 524] on link "Subscription" at bounding box center [67, 515] width 102 height 19
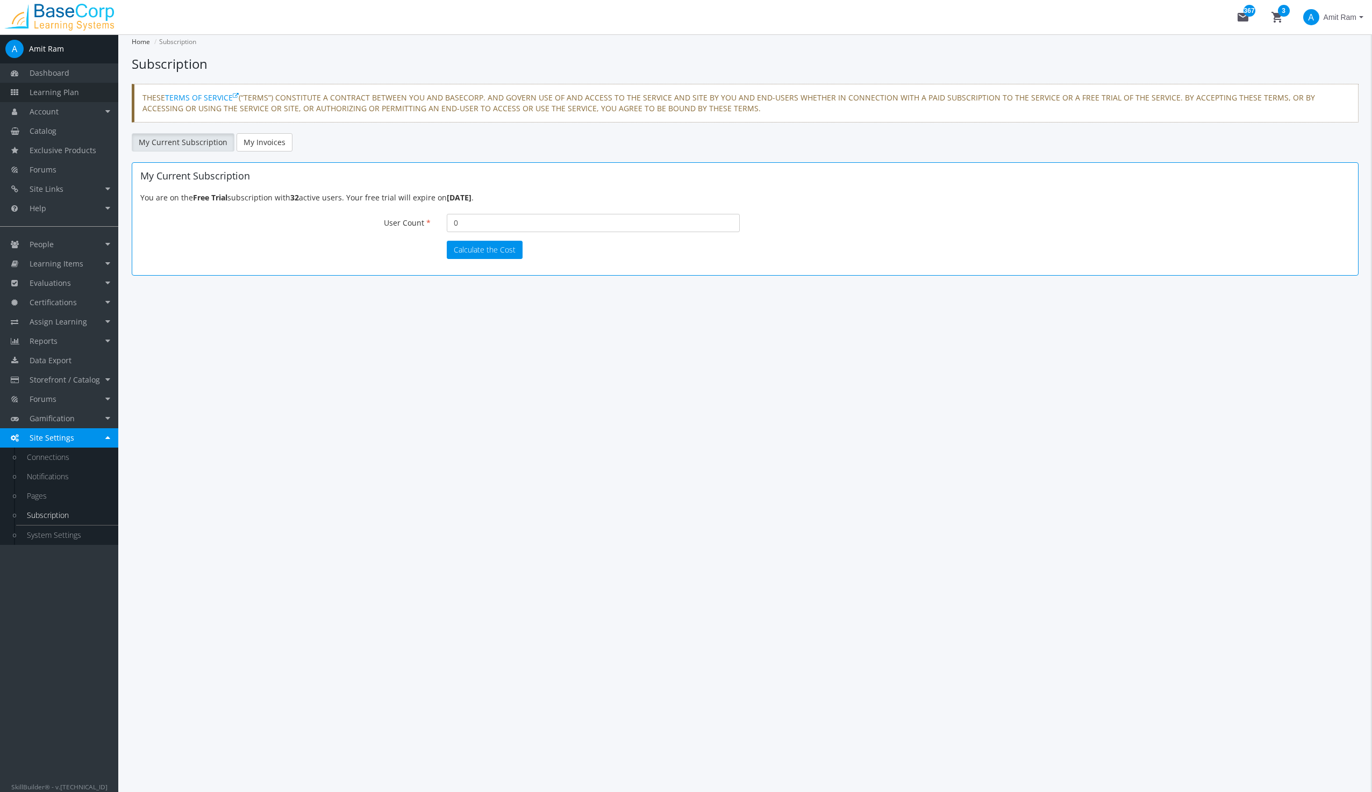
click at [43, 89] on span "Learning Plan" at bounding box center [54, 92] width 49 height 10
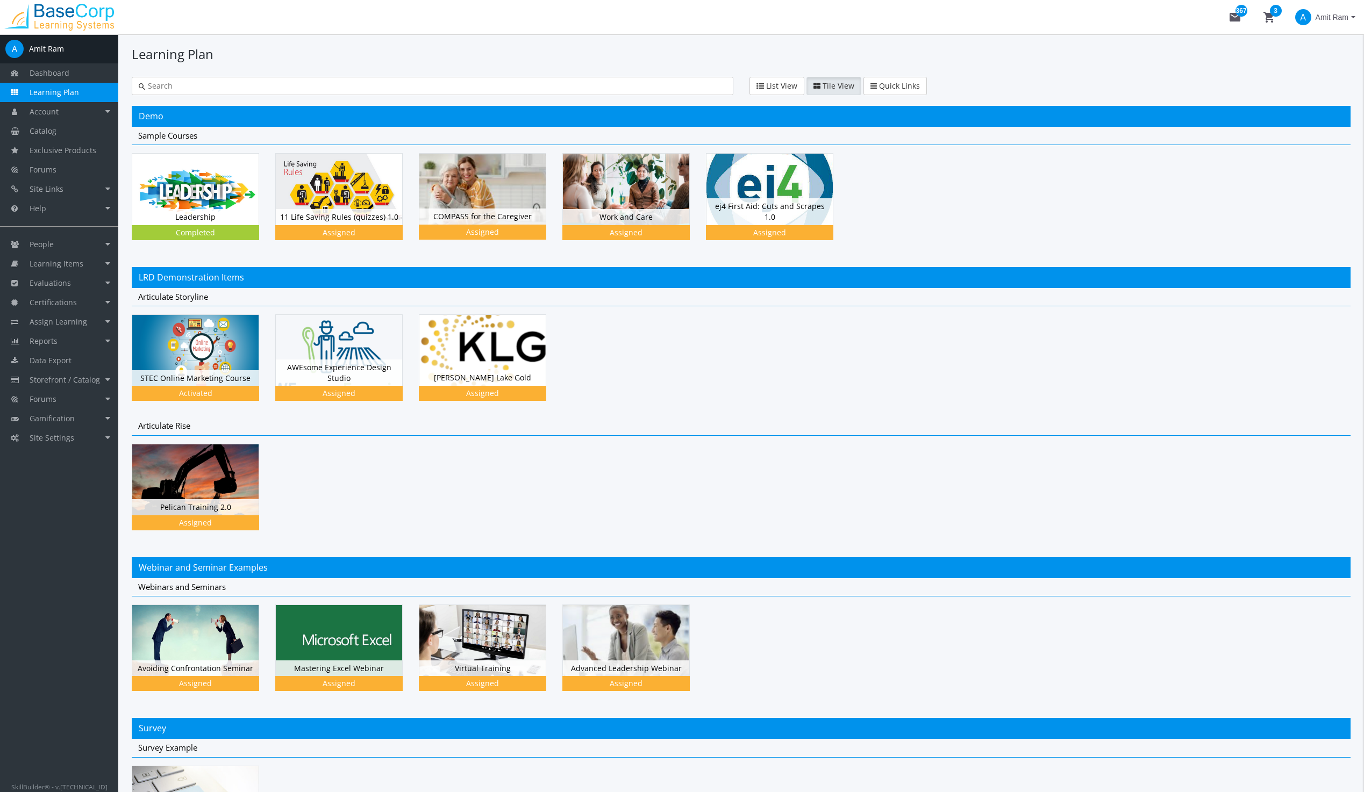
click at [69, 7] on img at bounding box center [59, 17] width 118 height 27
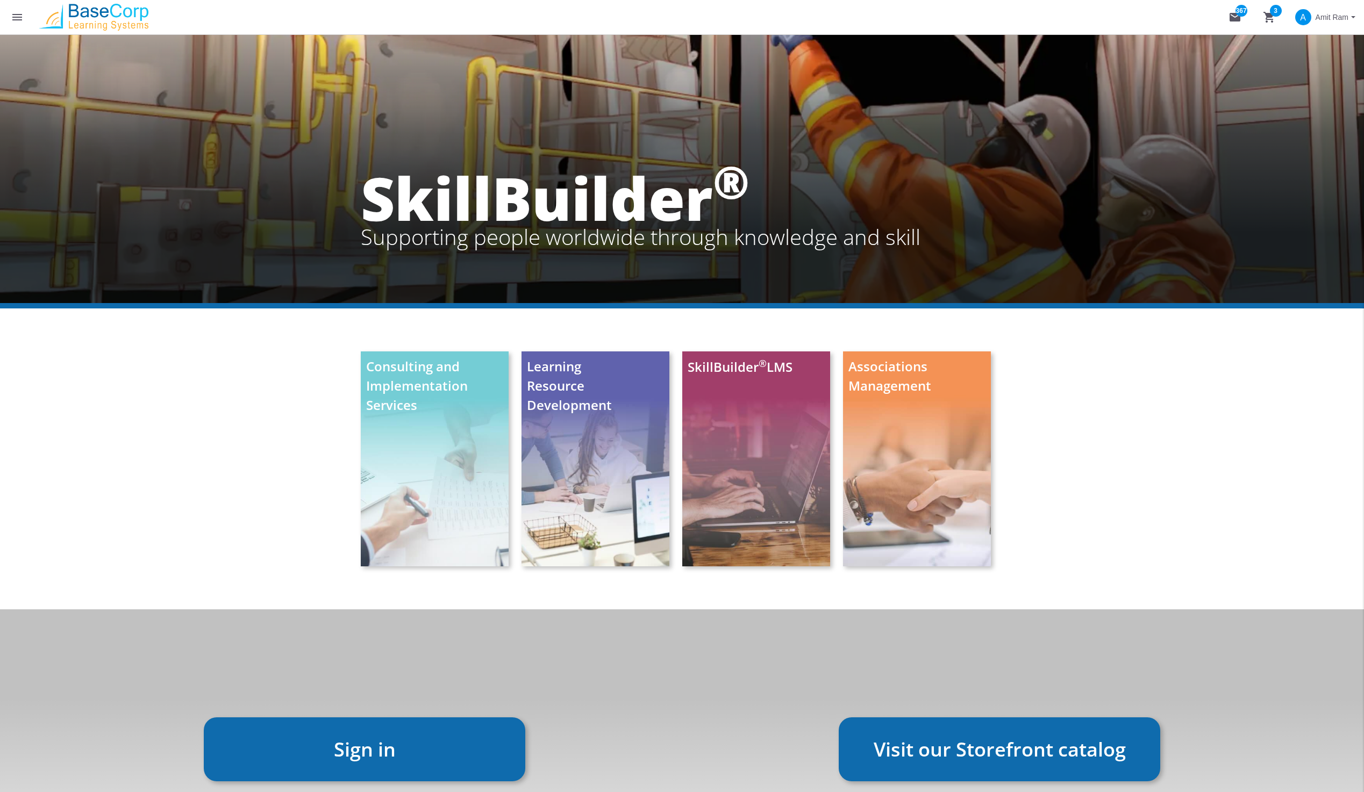
click at [1306, 17] on span "A" at bounding box center [1303, 17] width 16 height 16
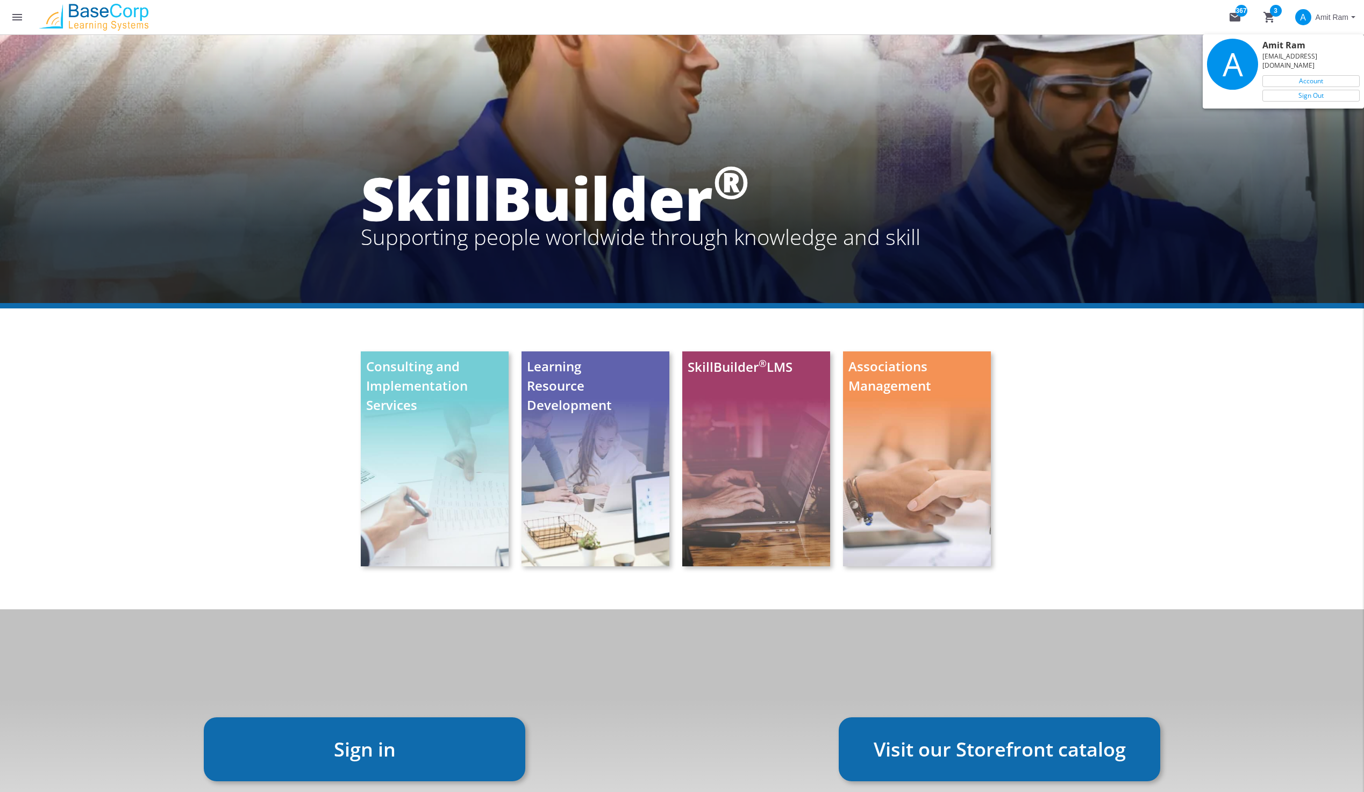
click at [110, 11] on div at bounding box center [682, 396] width 1364 height 792
click at [12, 14] on mat-icon "menu" at bounding box center [17, 17] width 13 height 13
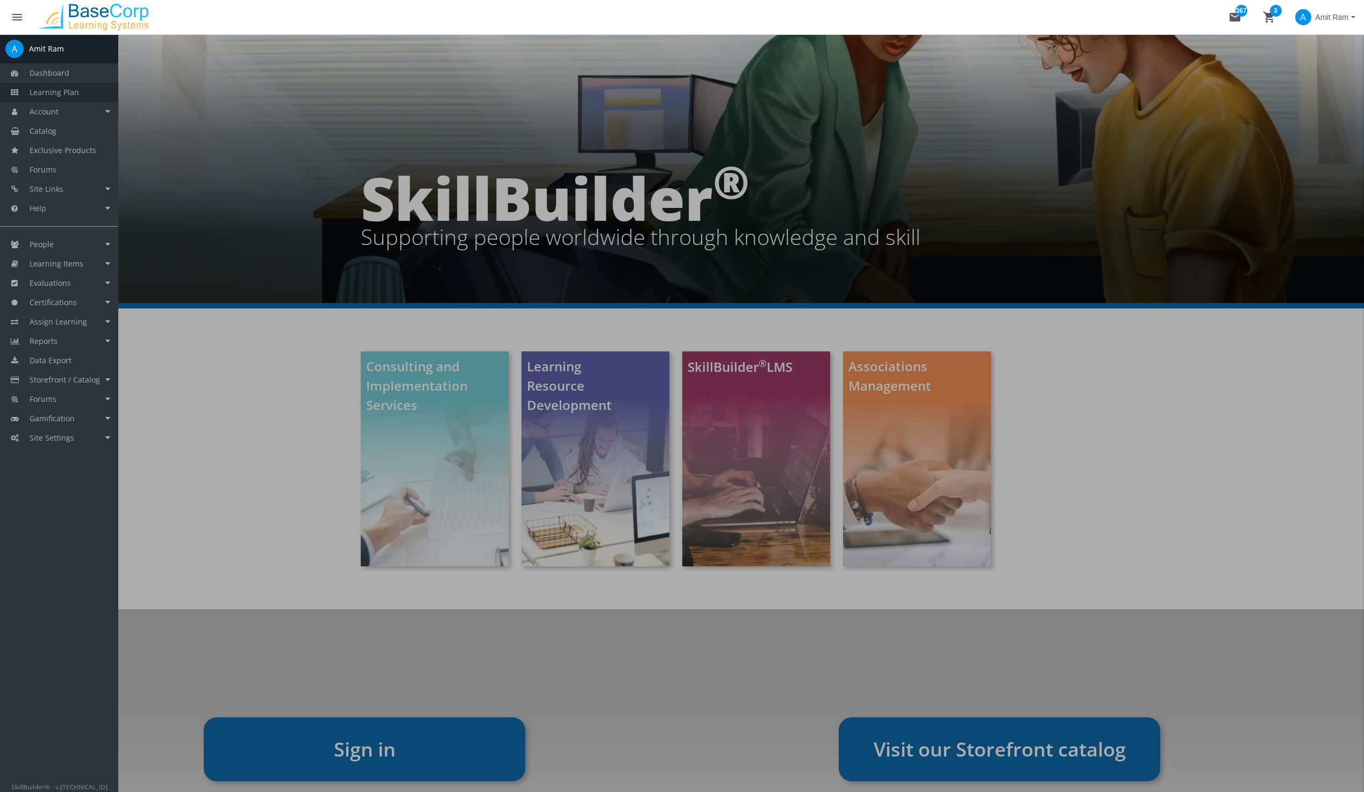
click at [52, 91] on span "Learning Plan" at bounding box center [54, 92] width 49 height 10
